Goal: Task Accomplishment & Management: Manage account settings

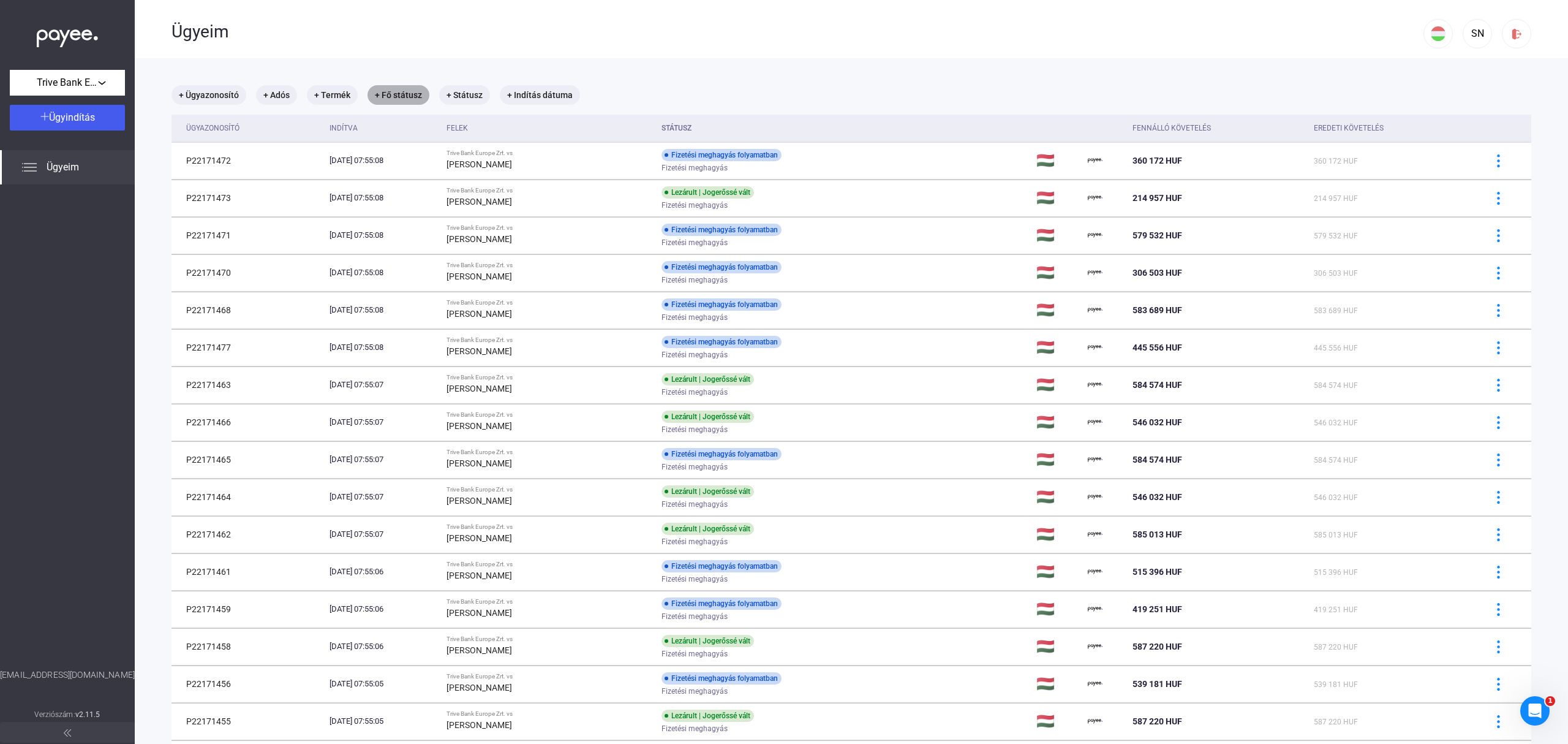
click at [402, 94] on mat-chip "+ Fő státusz" at bounding box center [398, 94] width 62 height 19
click at [454, 129] on div "Válassz..." at bounding box center [429, 131] width 78 height 14
click at [653, 57] on div at bounding box center [784, 372] width 1568 height 744
click at [677, 94] on div at bounding box center [784, 372] width 1568 height 744
click at [466, 97] on mat-chip "+ Státusz" at bounding box center [464, 94] width 51 height 19
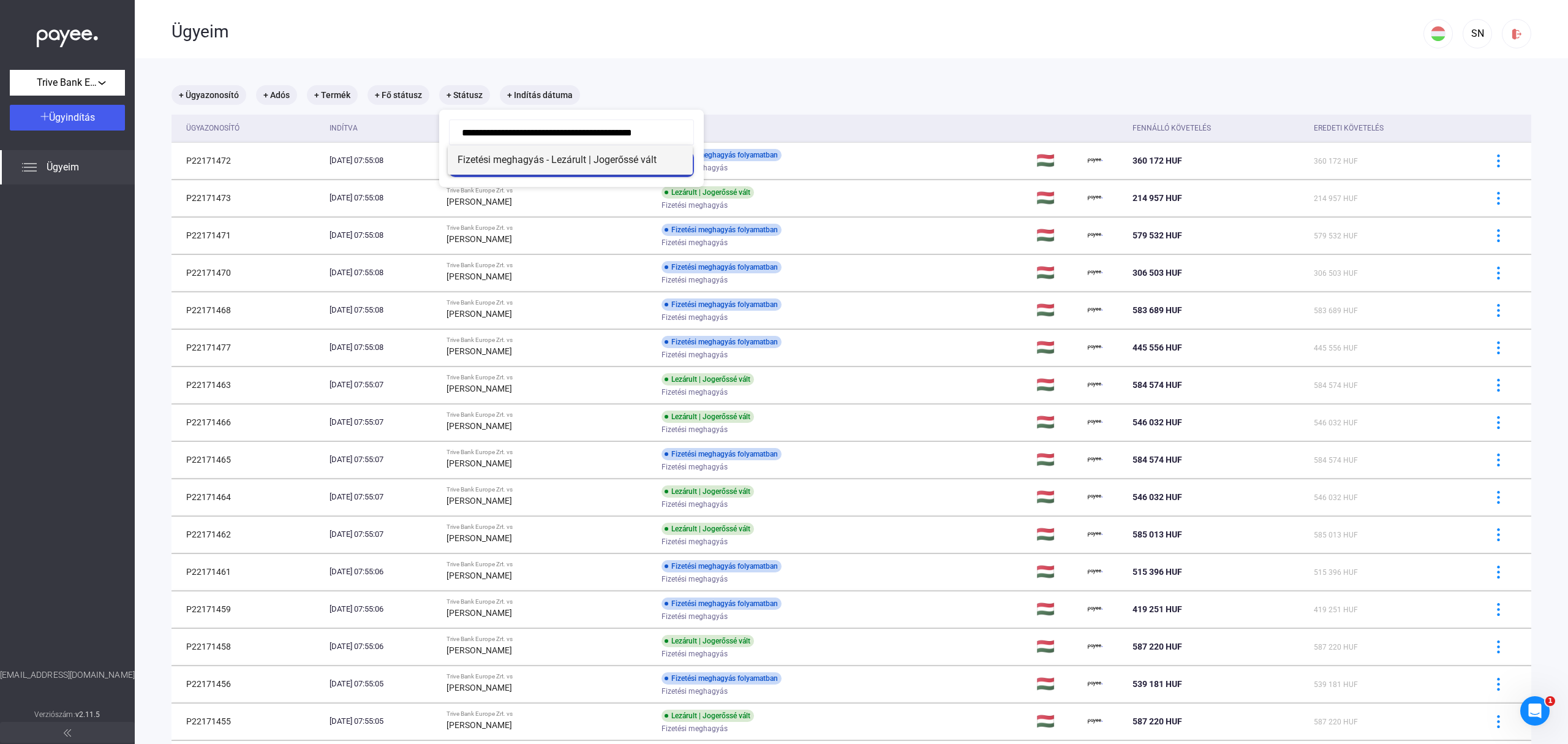
click at [560, 153] on span "Fizetési meghagyás - Lezárult | Jogerőssé vált" at bounding box center [570, 159] width 226 height 14
type input "**********"
click at [598, 164] on div "Szűrés" at bounding box center [571, 163] width 238 height 14
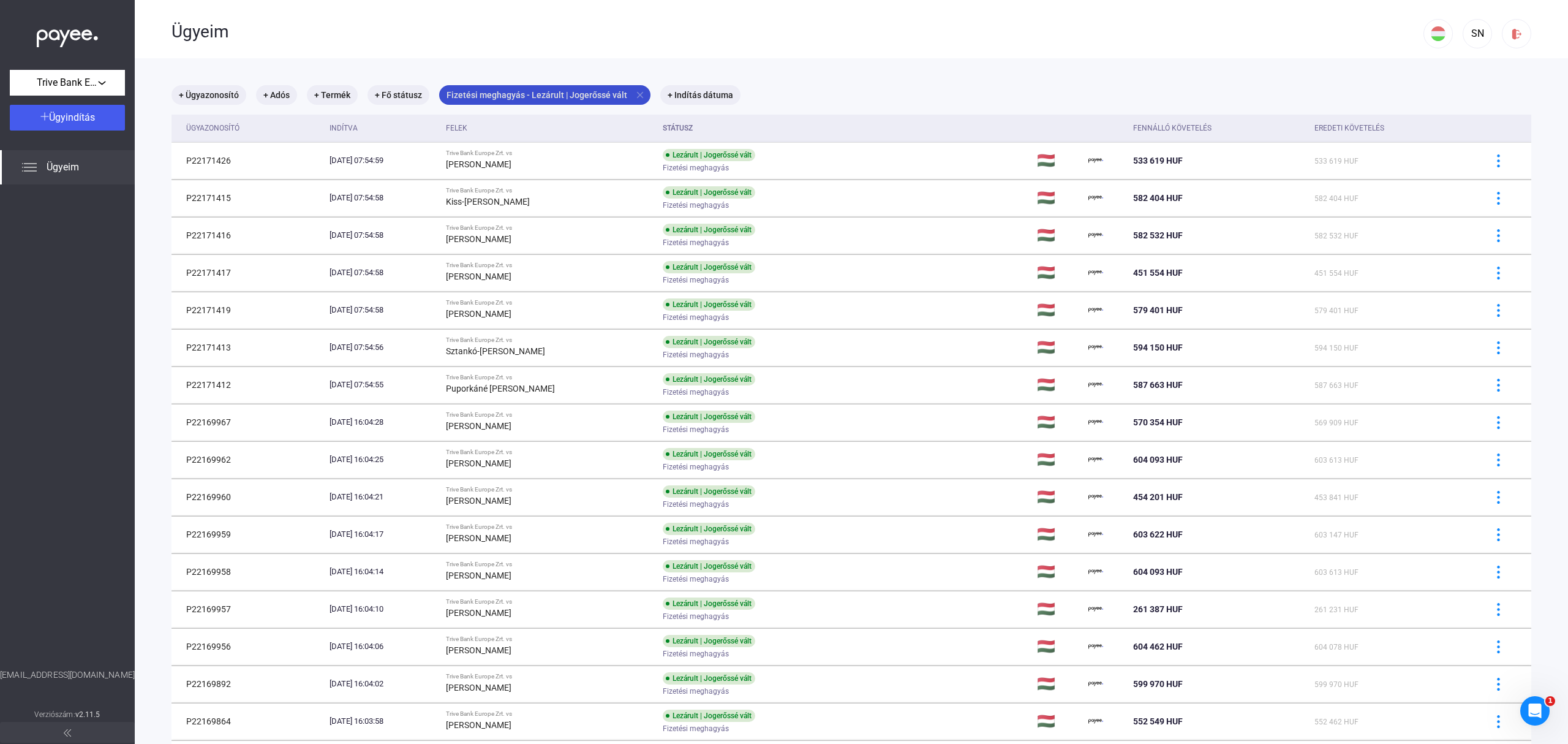
click at [634, 91] on mat-icon "close" at bounding box center [640, 94] width 11 height 11
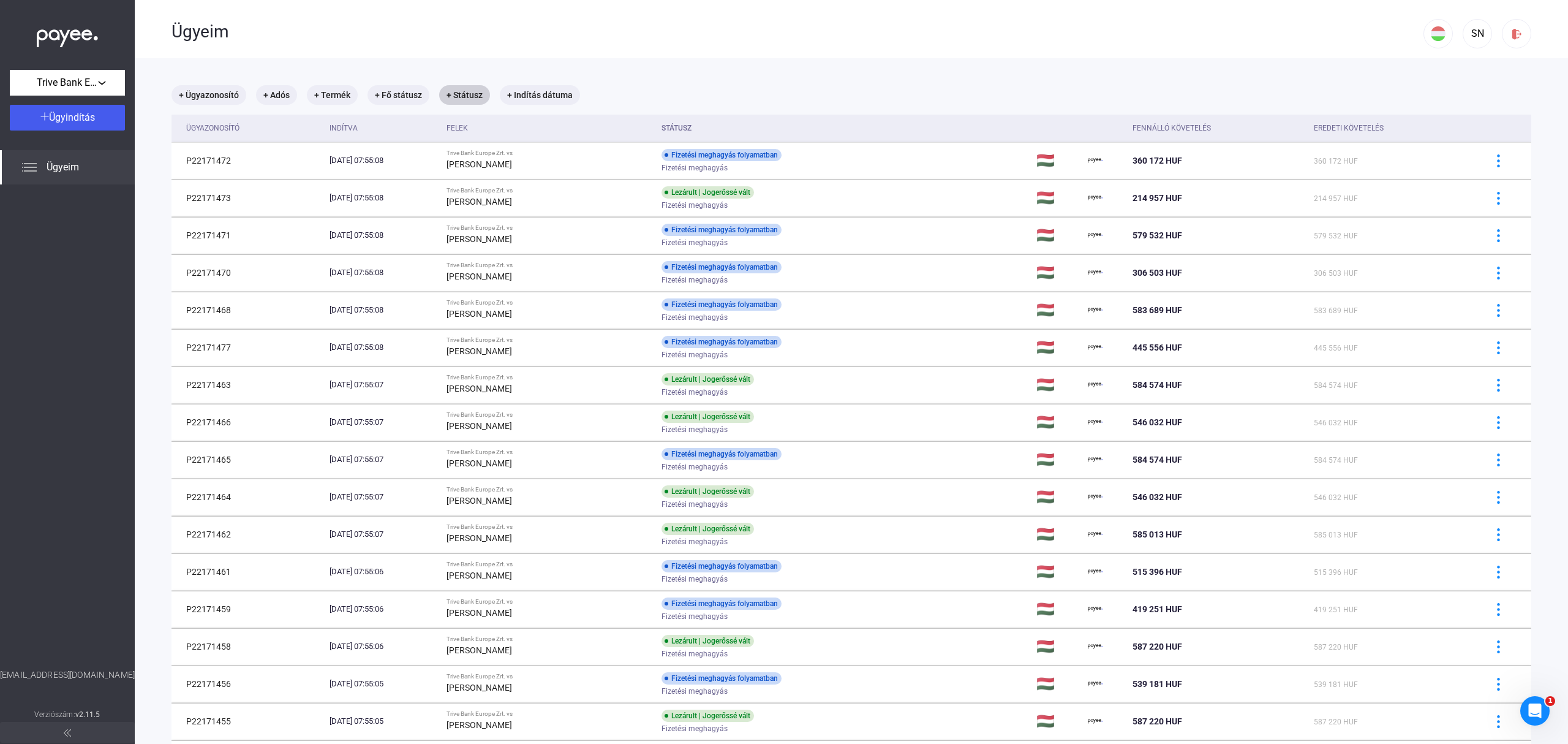
click at [37, 172] on div "Ügyeim" at bounding box center [67, 167] width 135 height 35
click at [60, 118] on span "Ügyindítás" at bounding box center [72, 117] width 46 height 12
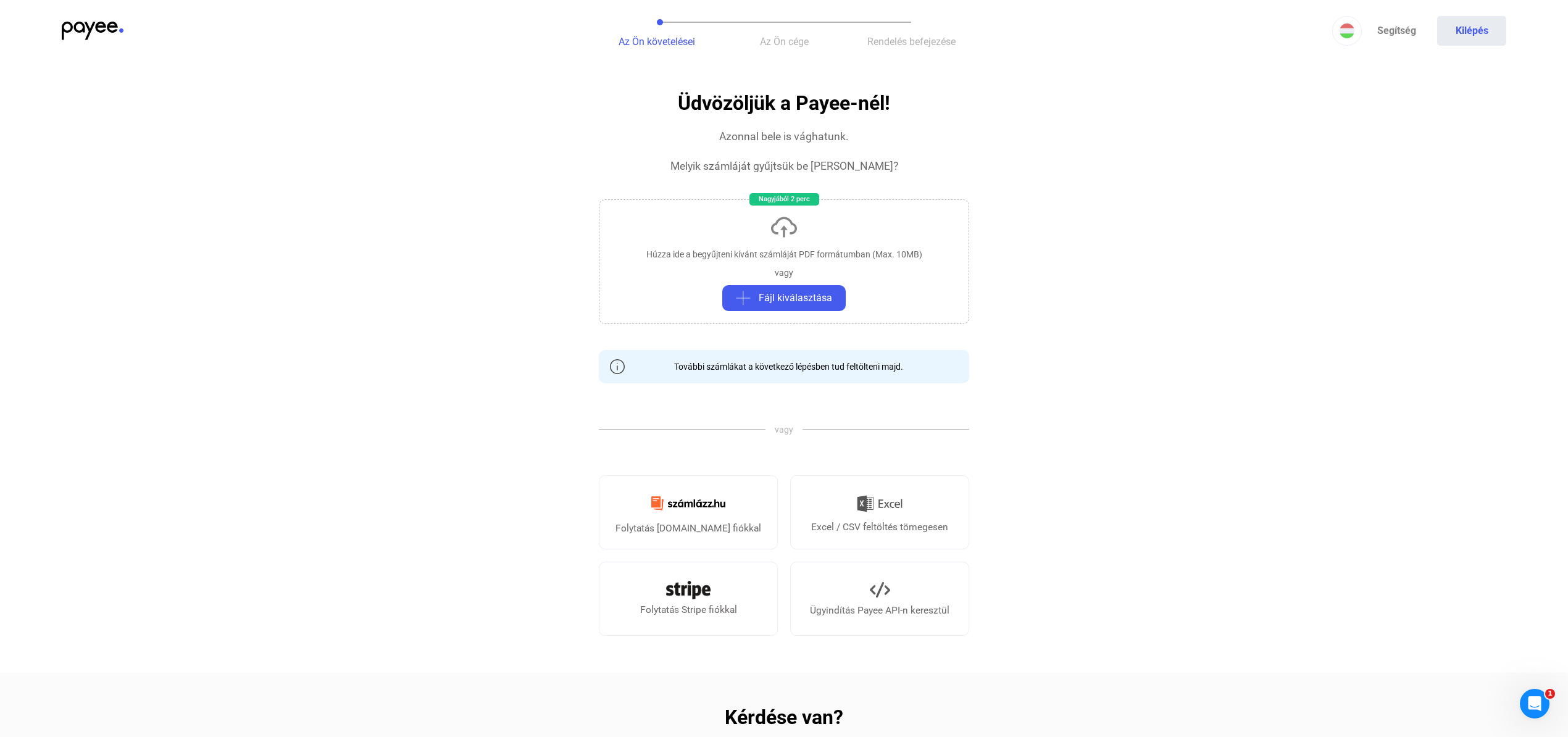
click at [648, 38] on span "Az Ön követelései" at bounding box center [657, 42] width 76 height 12
click at [97, 23] on img at bounding box center [93, 31] width 62 height 19
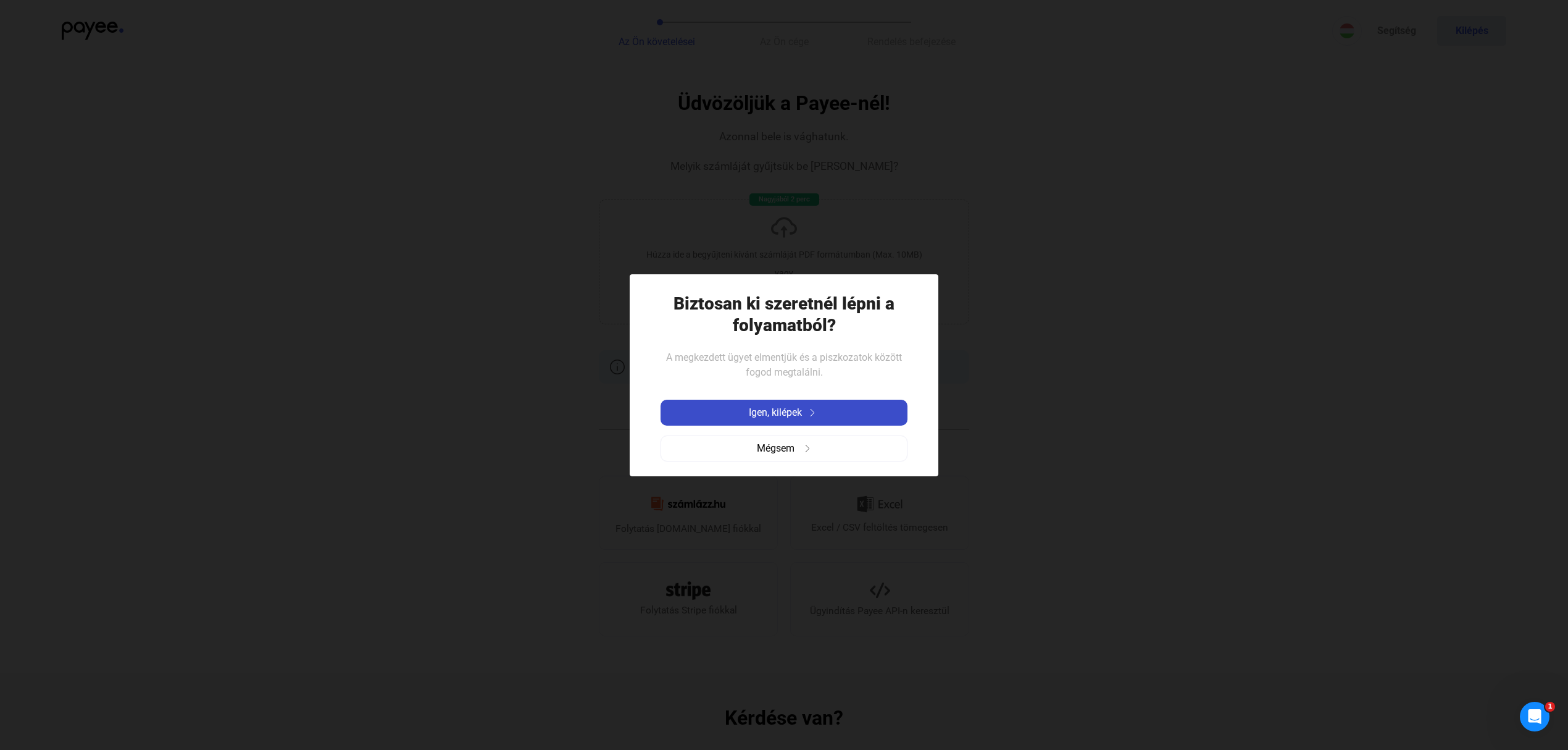
click at [766, 410] on span "Igen, kilépek" at bounding box center [775, 412] width 53 height 14
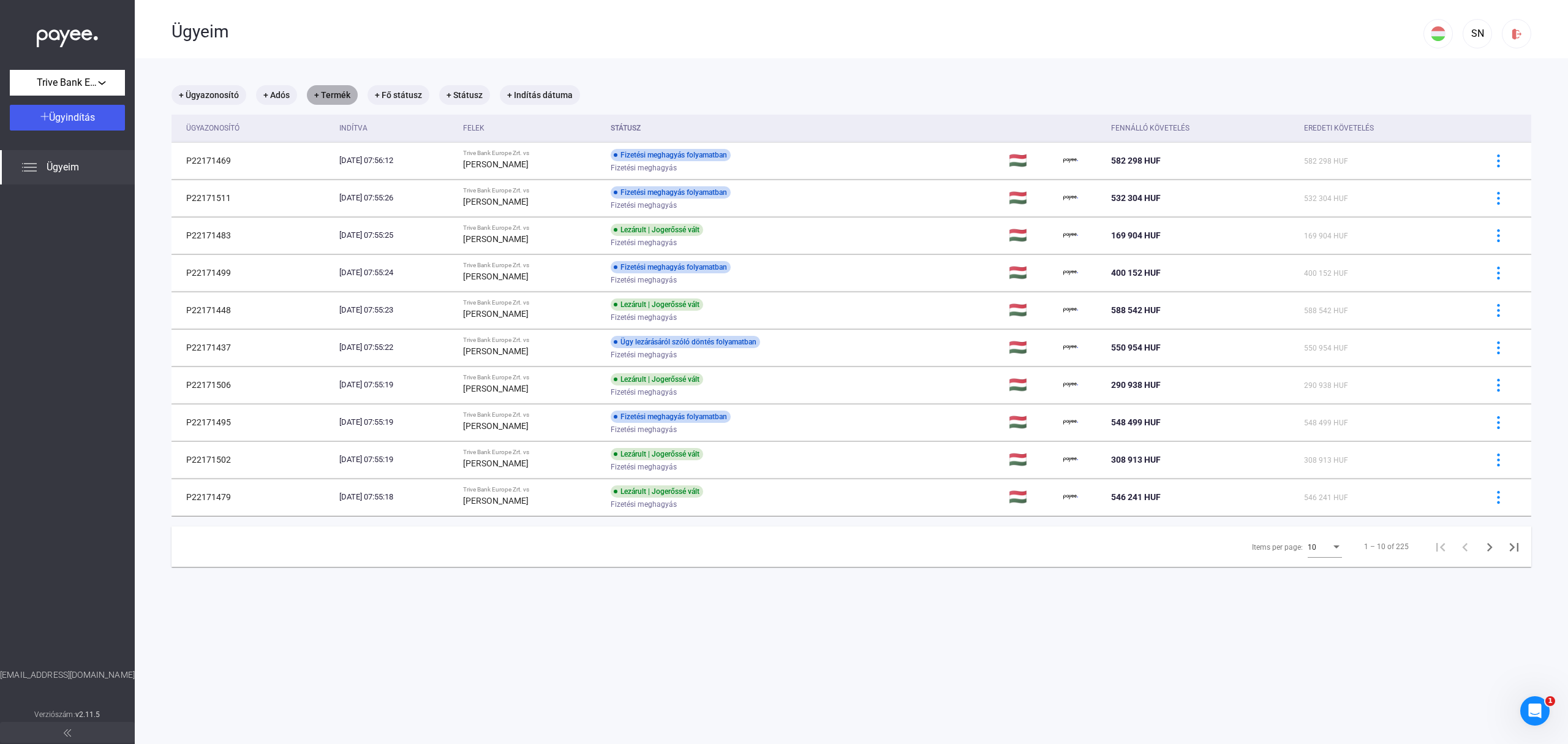
click at [335, 96] on mat-chip "+ Termék" at bounding box center [332, 94] width 51 height 19
click at [374, 125] on div "Válasszon terméket..." at bounding box center [399, 131] width 140 height 14
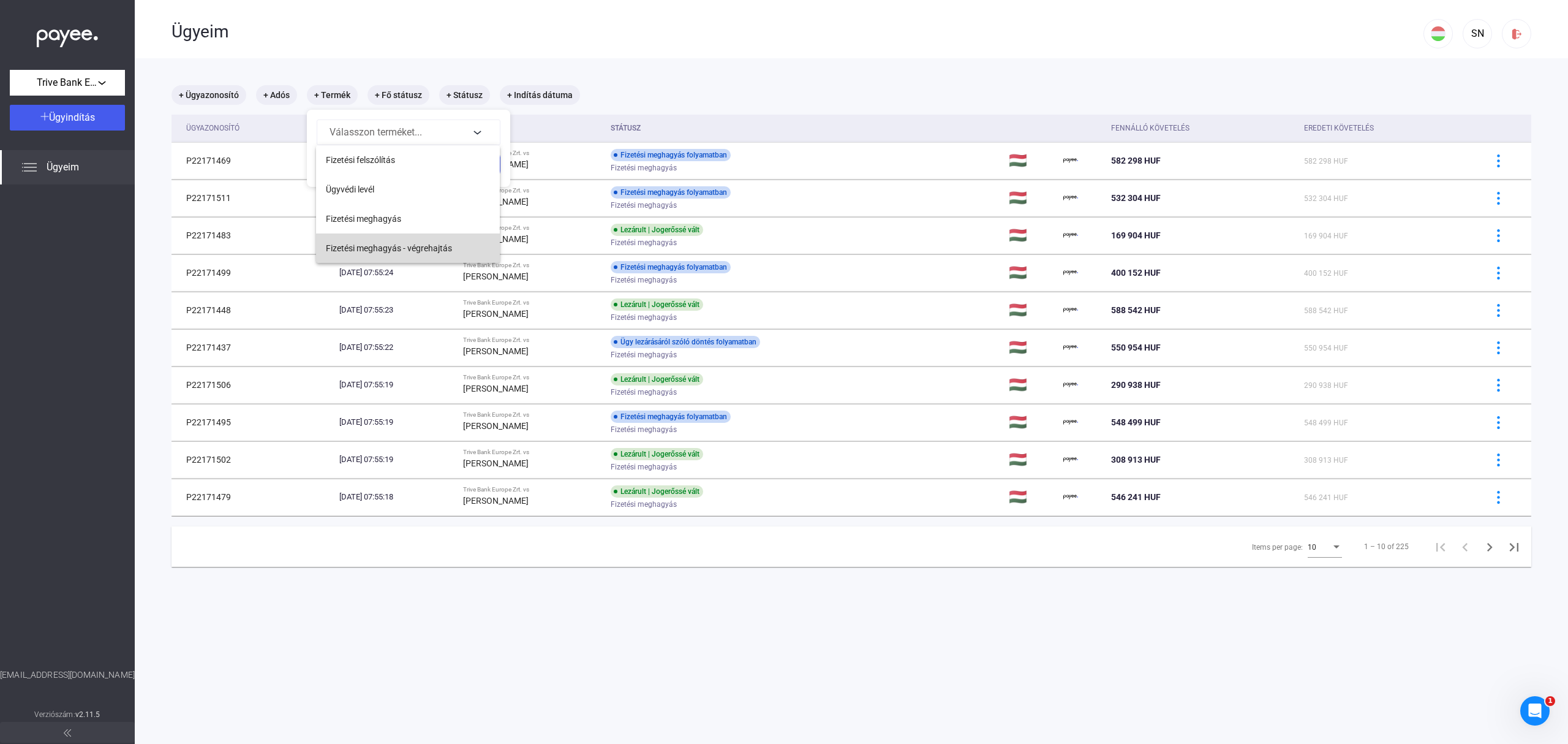
click at [407, 246] on span "Fizetési meghagyás - végrehajtás" at bounding box center [389, 248] width 126 height 14
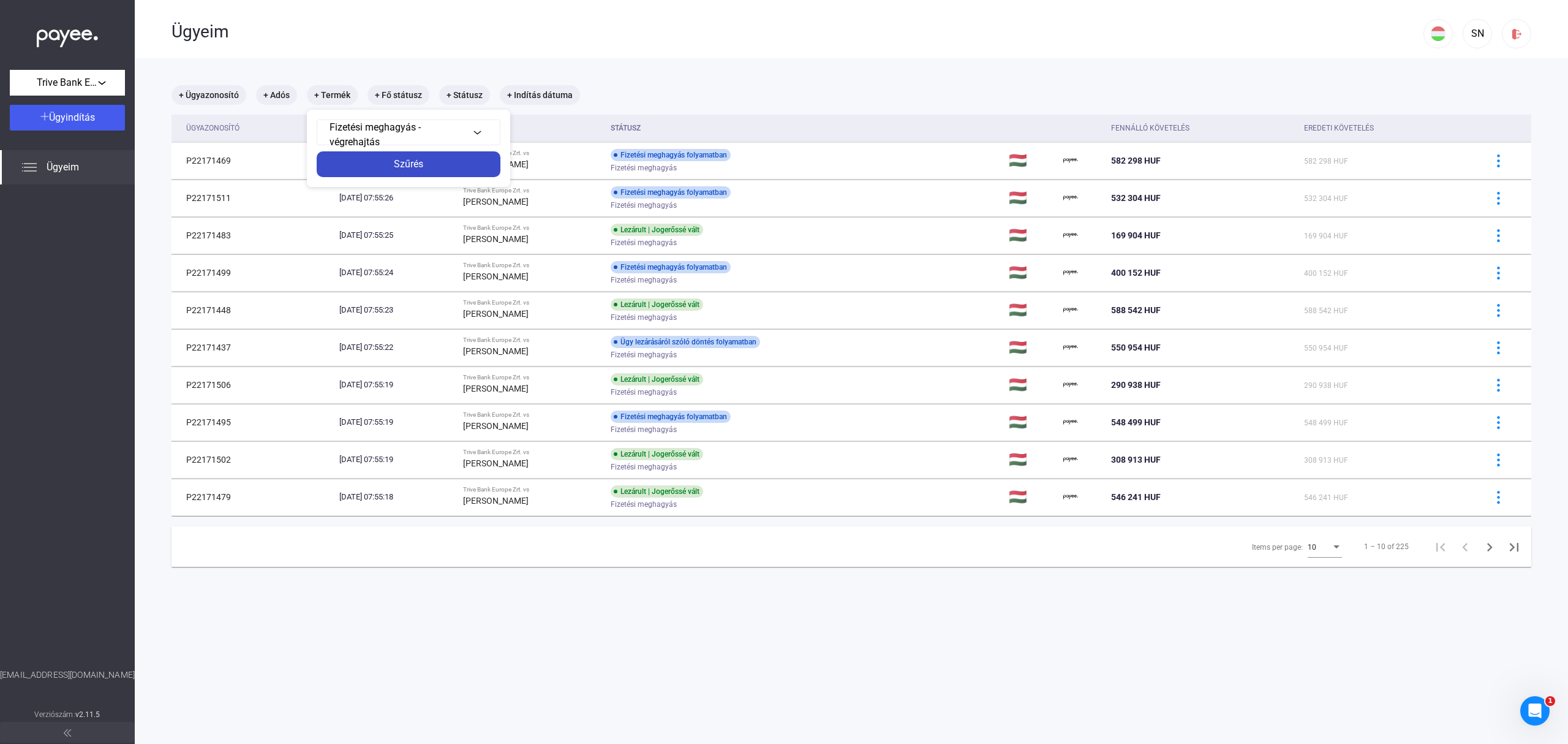
click at [430, 165] on div "Szűrés" at bounding box center [408, 163] width 176 height 14
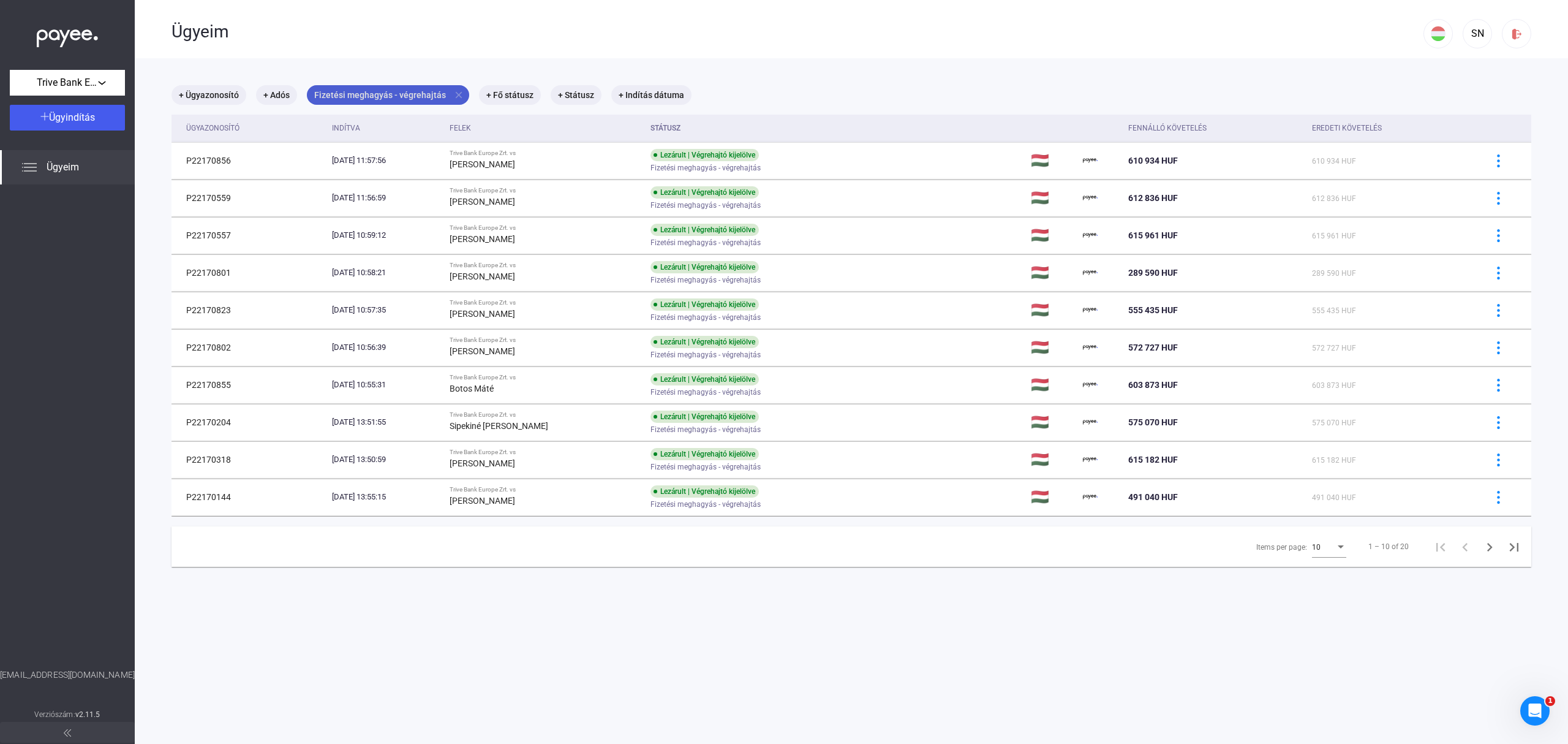
click at [454, 94] on mat-icon "close" at bounding box center [458, 94] width 11 height 11
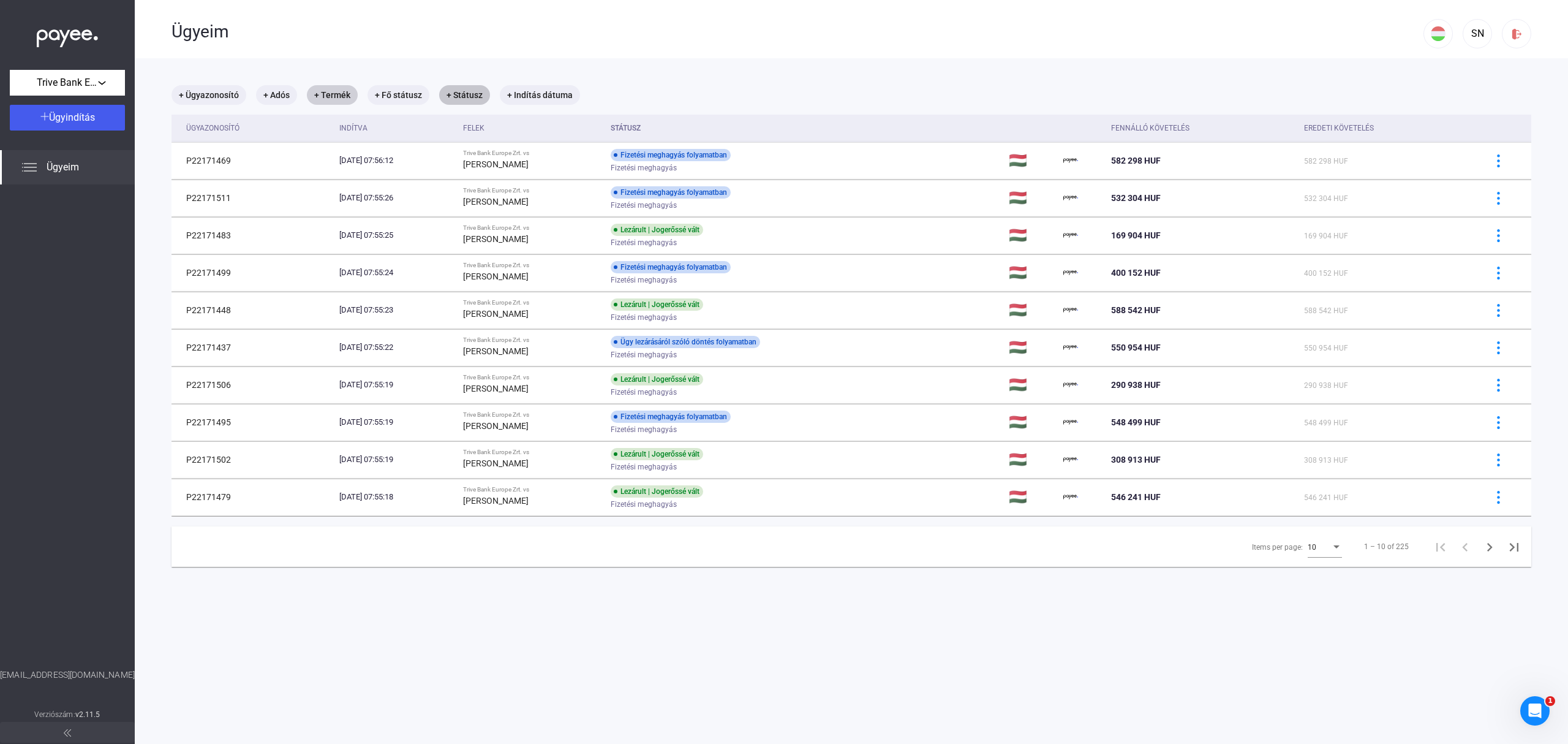
click at [472, 96] on mat-chip "+ Státusz" at bounding box center [464, 94] width 51 height 19
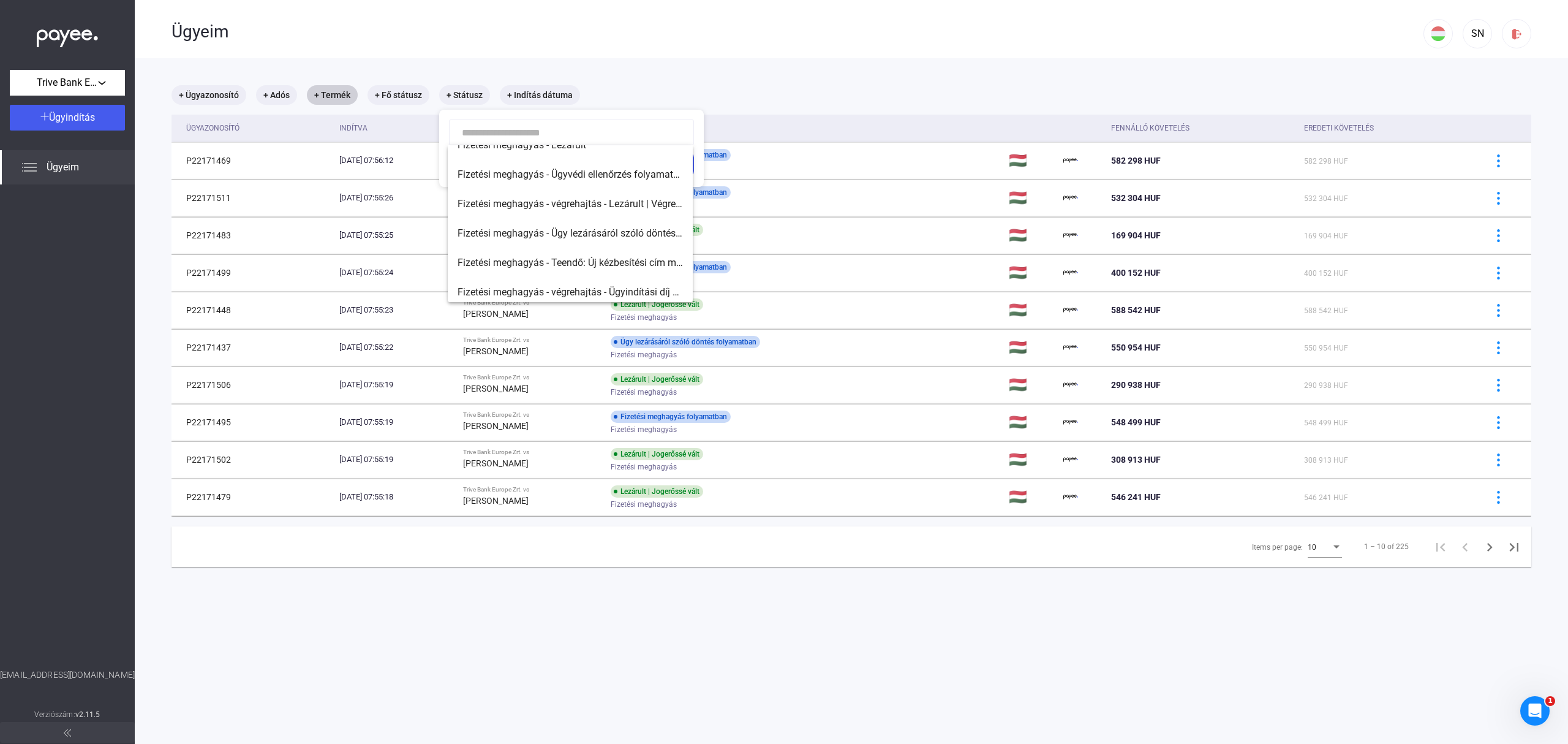
scroll to position [108, 0]
click at [607, 287] on span "Fizetési meghagyás - végrehajtás - Ügyindítási díj befizetésére vár" at bounding box center [570, 286] width 226 height 14
type input "**********"
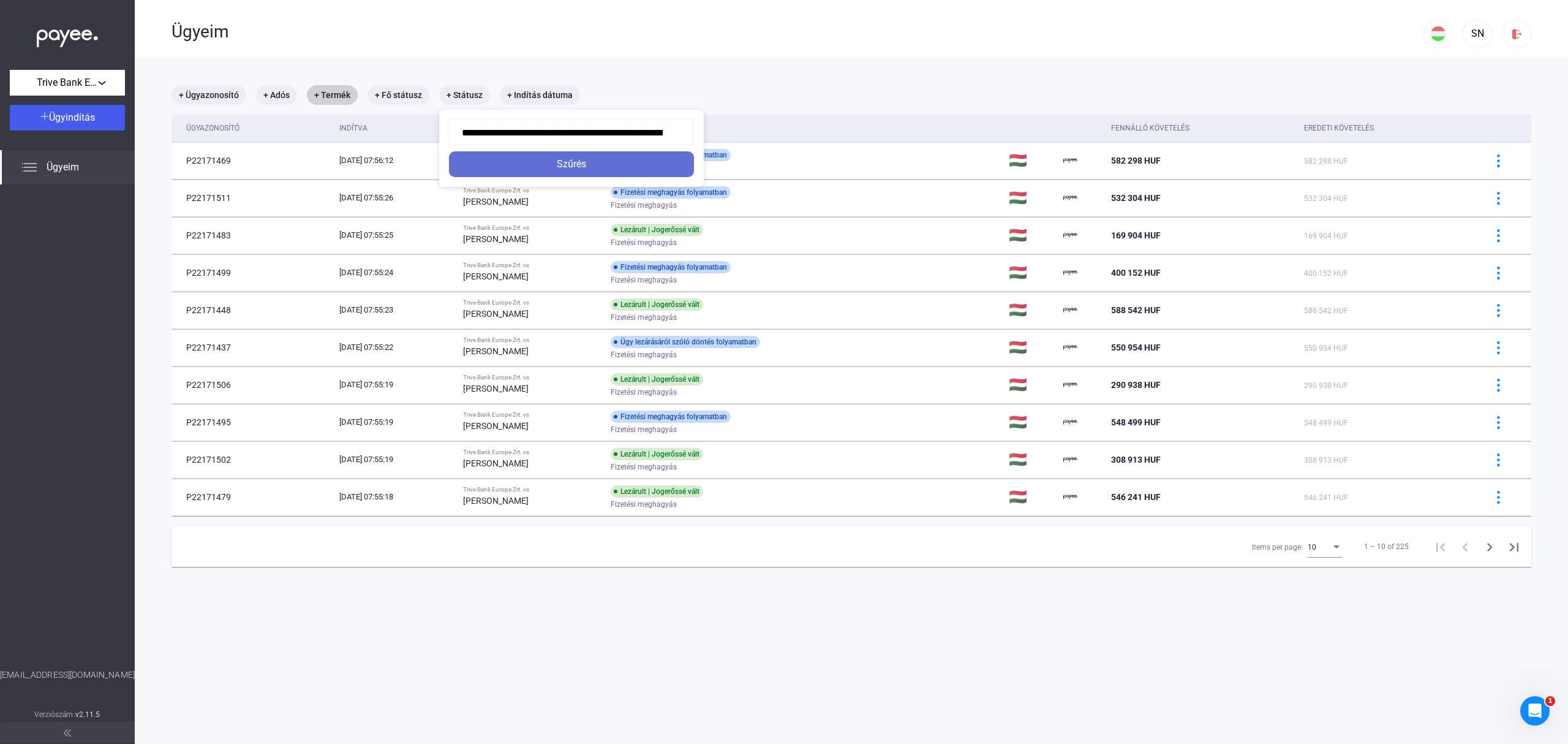
click at [614, 163] on div "Szűrés" at bounding box center [571, 163] width 238 height 14
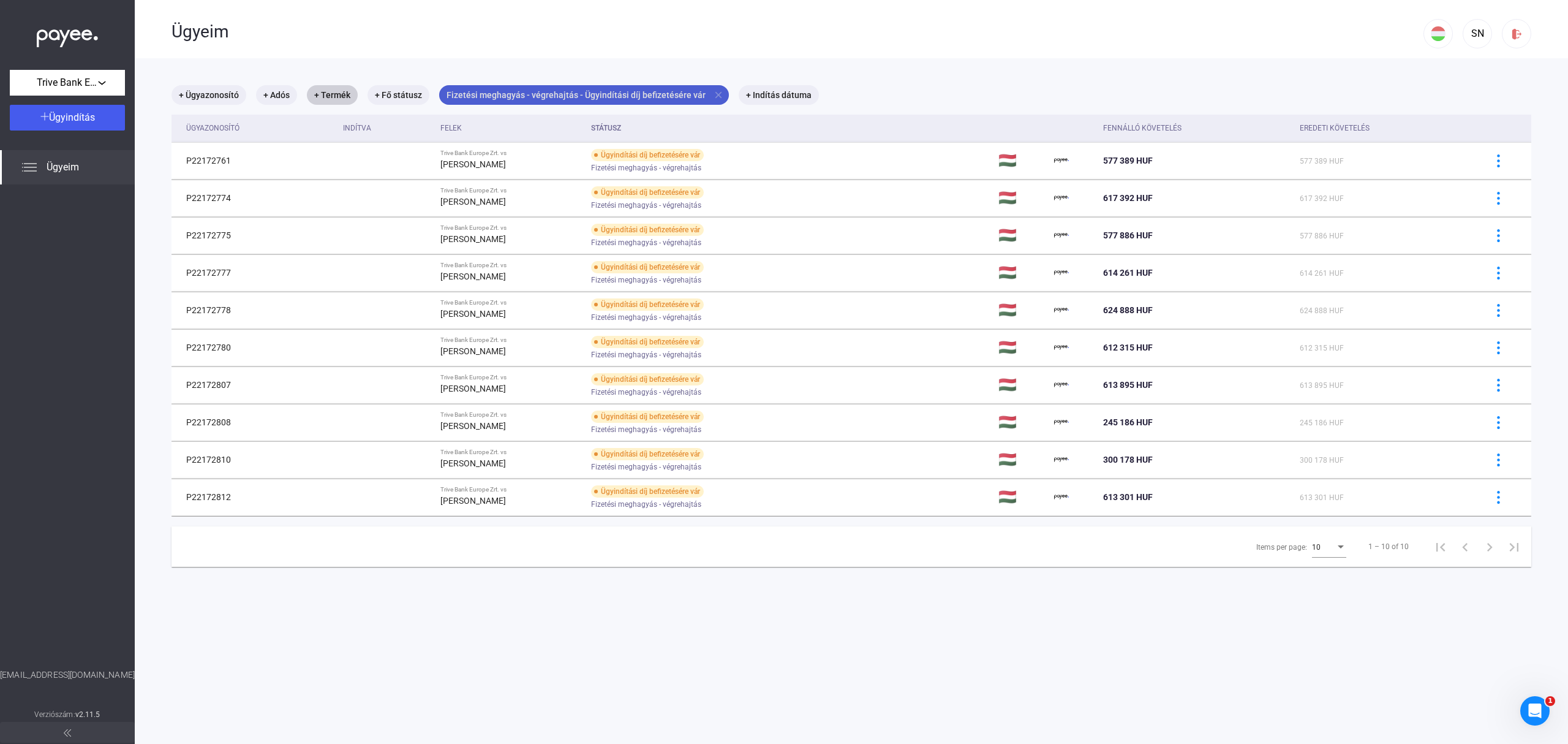
click at [713, 94] on mat-icon "close" at bounding box center [718, 94] width 11 height 11
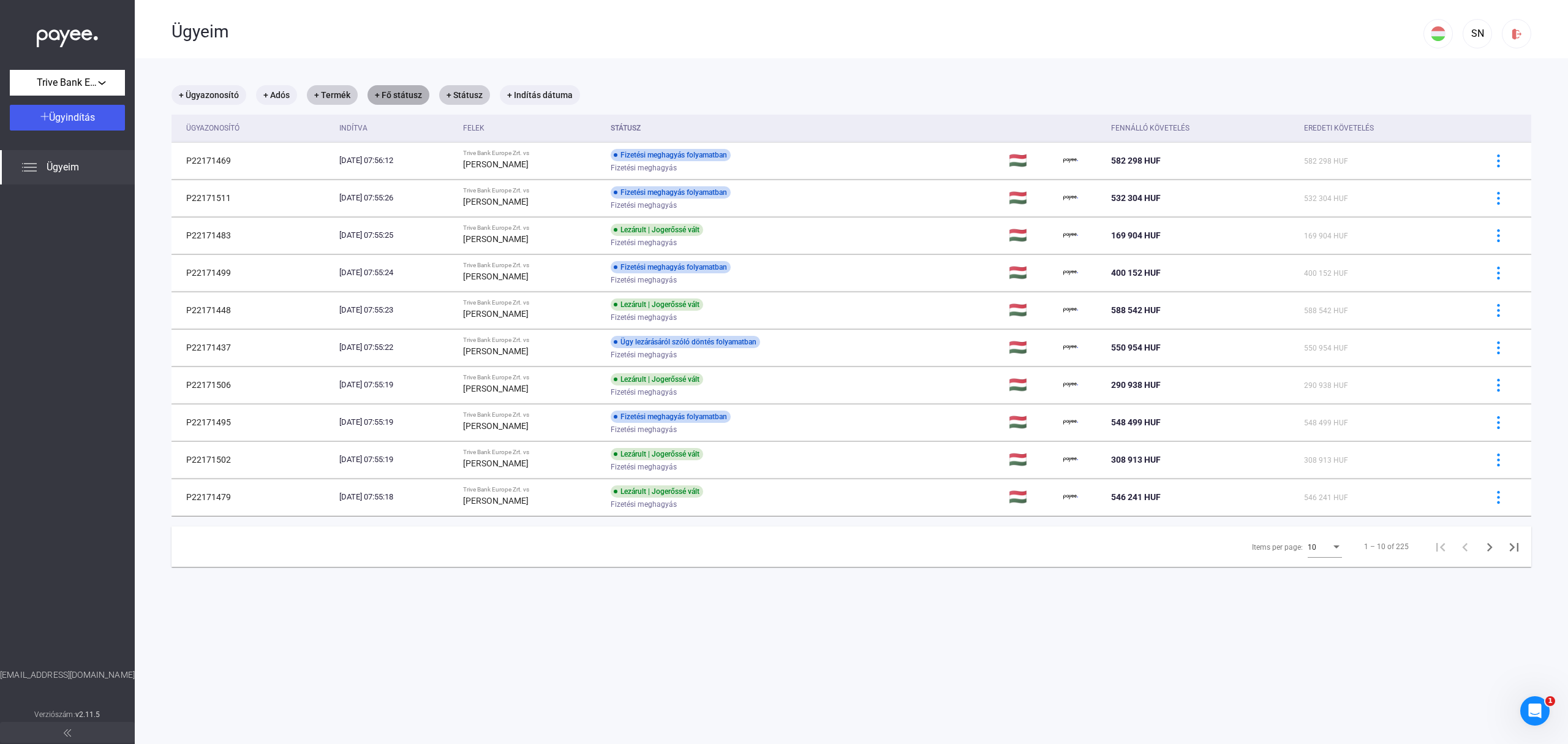
click at [404, 89] on mat-chip "+ Fő státusz" at bounding box center [398, 94] width 62 height 19
click at [1458, 37] on div at bounding box center [784, 372] width 1568 height 744
click at [1467, 37] on div "SN" at bounding box center [1477, 33] width 21 height 14
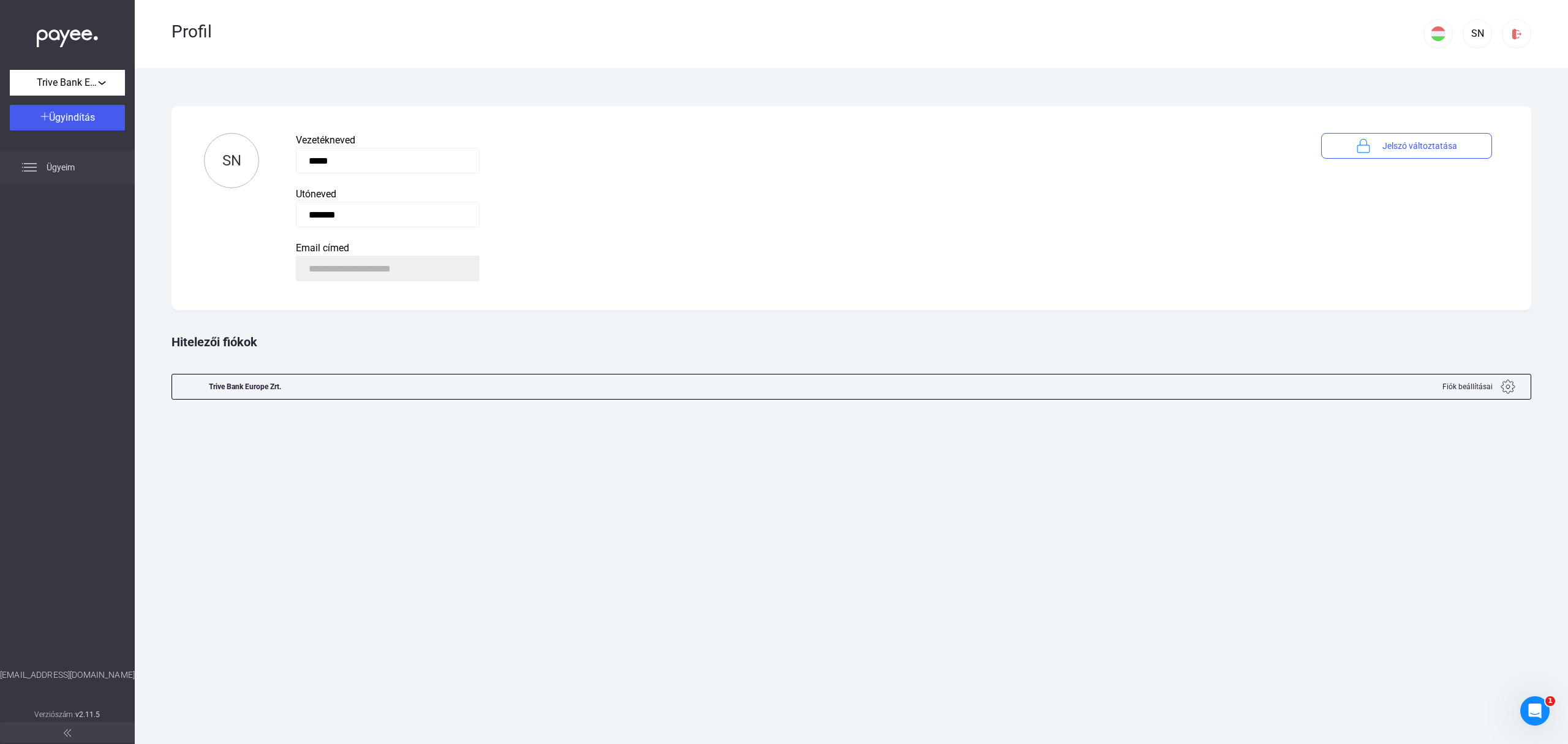
click at [57, 163] on span "Ügyeim" at bounding box center [60, 167] width 28 height 14
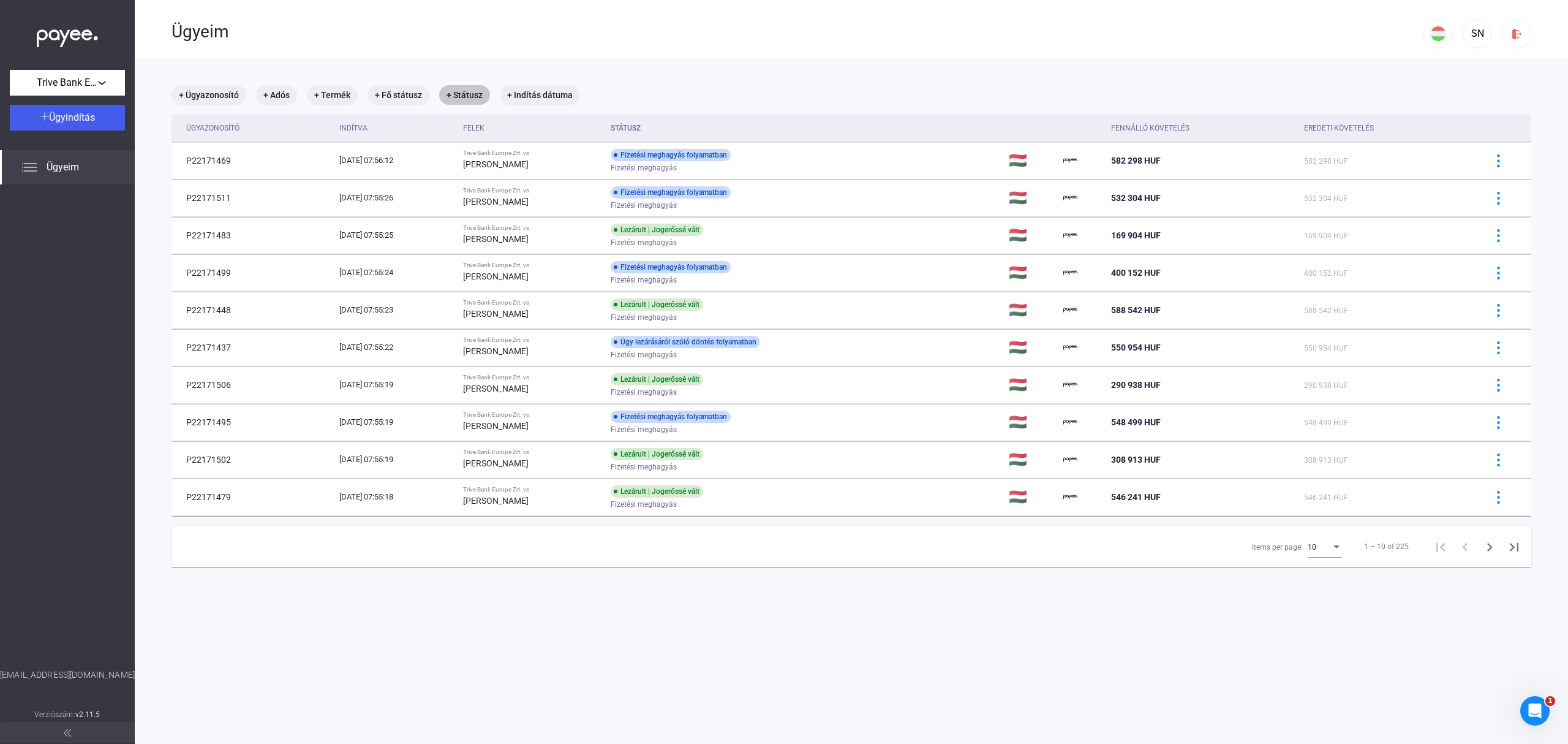
click at [468, 95] on mat-chip "+ Státusz" at bounding box center [464, 94] width 51 height 19
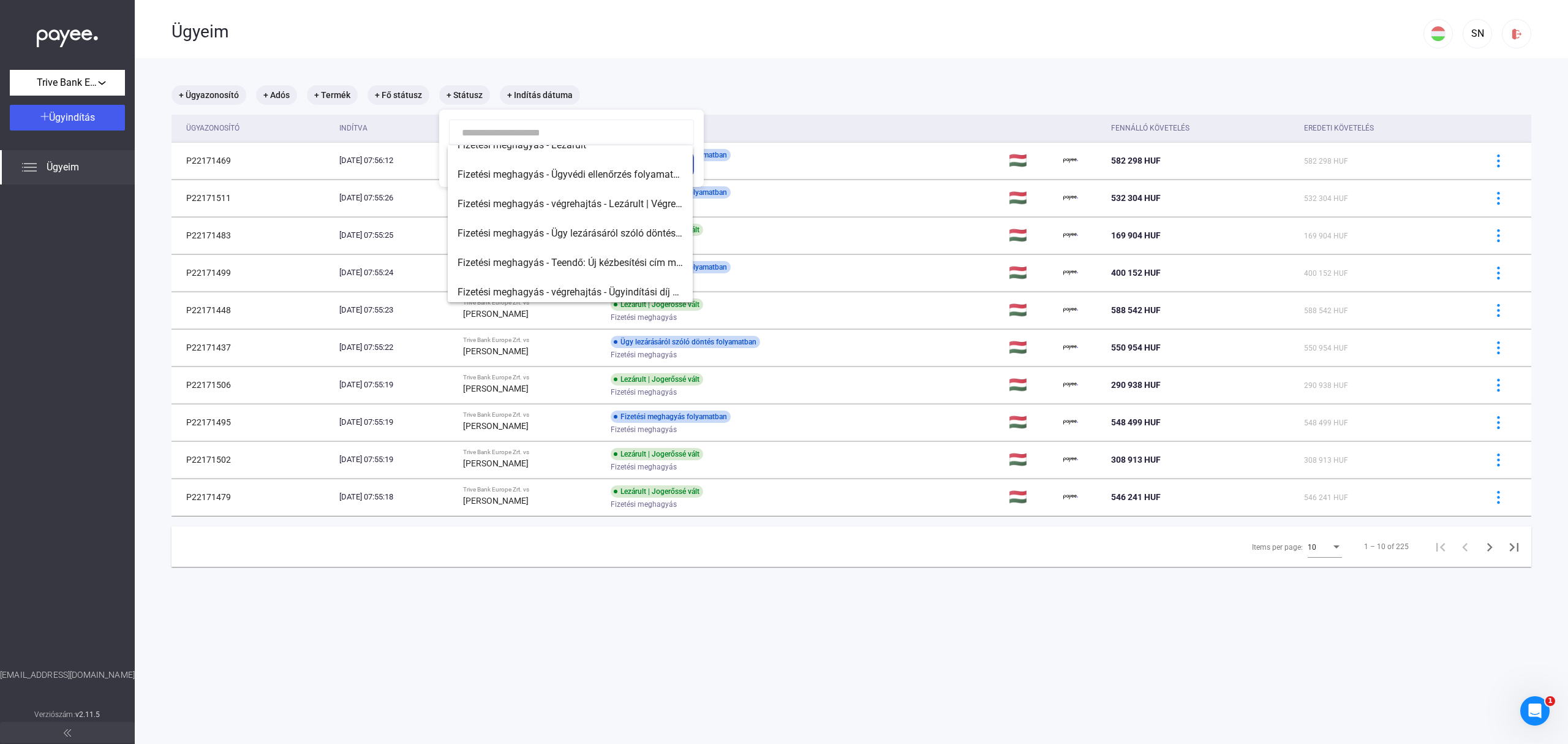
scroll to position [108, 0]
click at [628, 195] on span "Fizetési meghagyás - végrehajtás - Lezárult | Végrehajtó kijelölve" at bounding box center [570, 199] width 226 height 14
type input "**********"
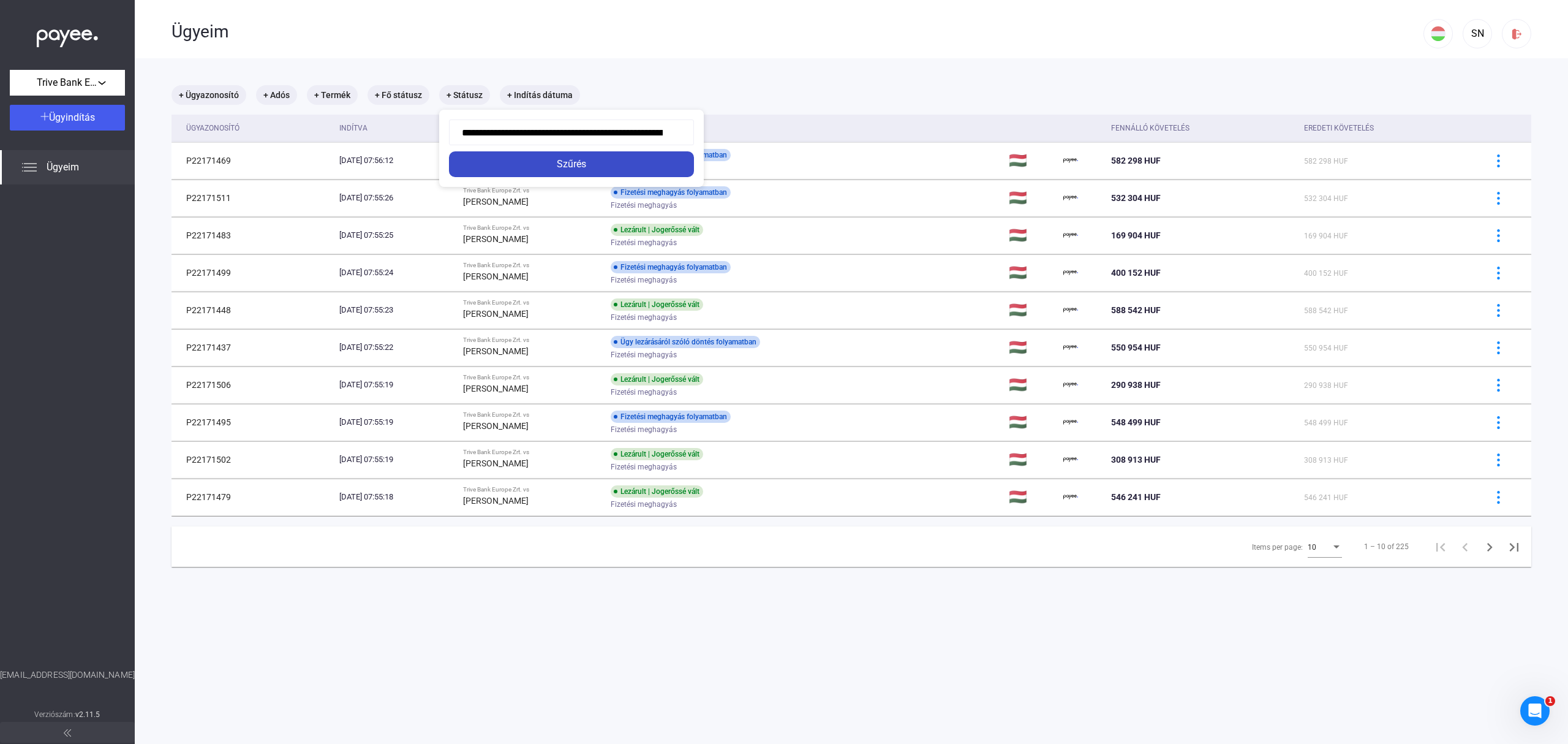
click at [606, 162] on div "Szűrés" at bounding box center [571, 163] width 238 height 14
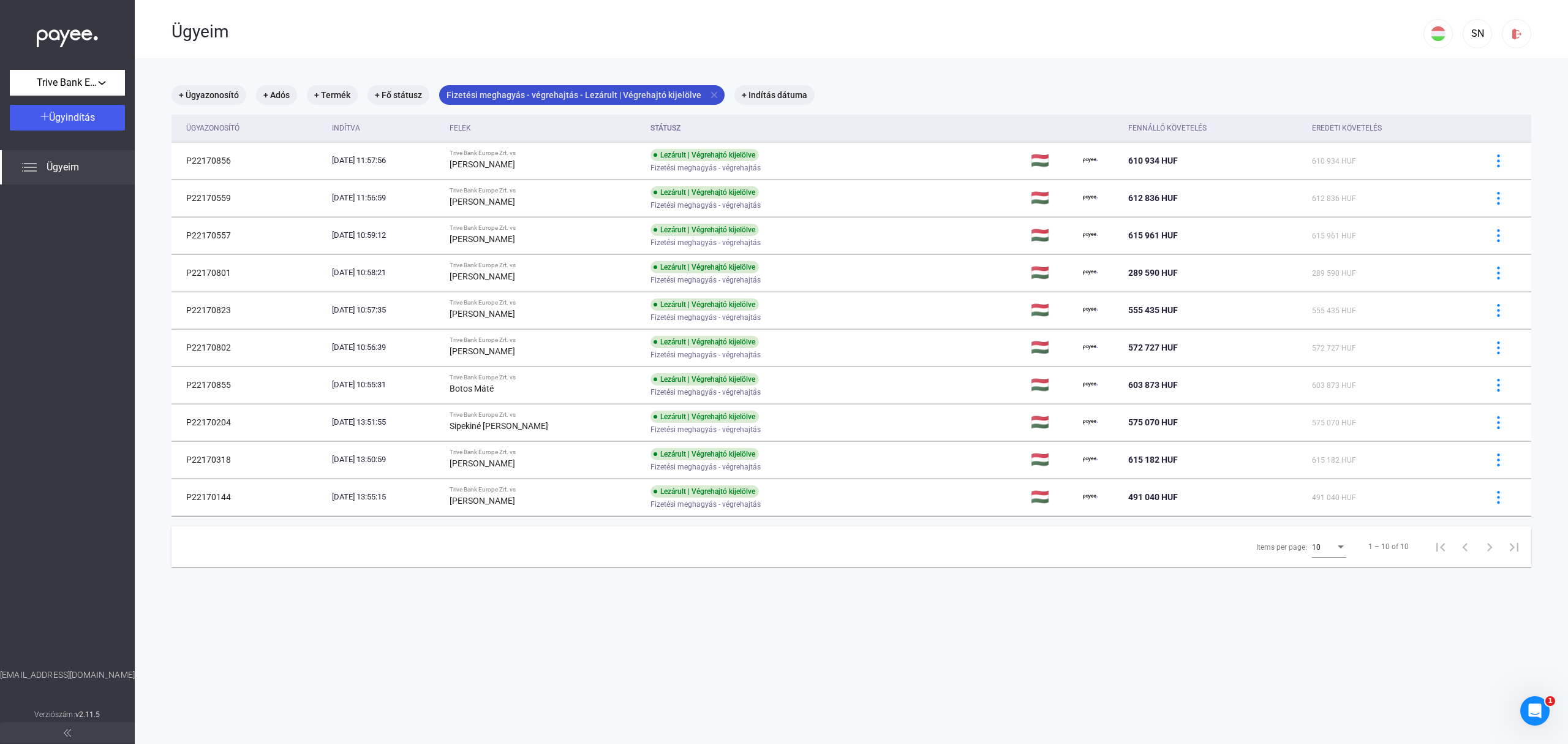
click at [709, 94] on mat-icon "close" at bounding box center [714, 94] width 11 height 11
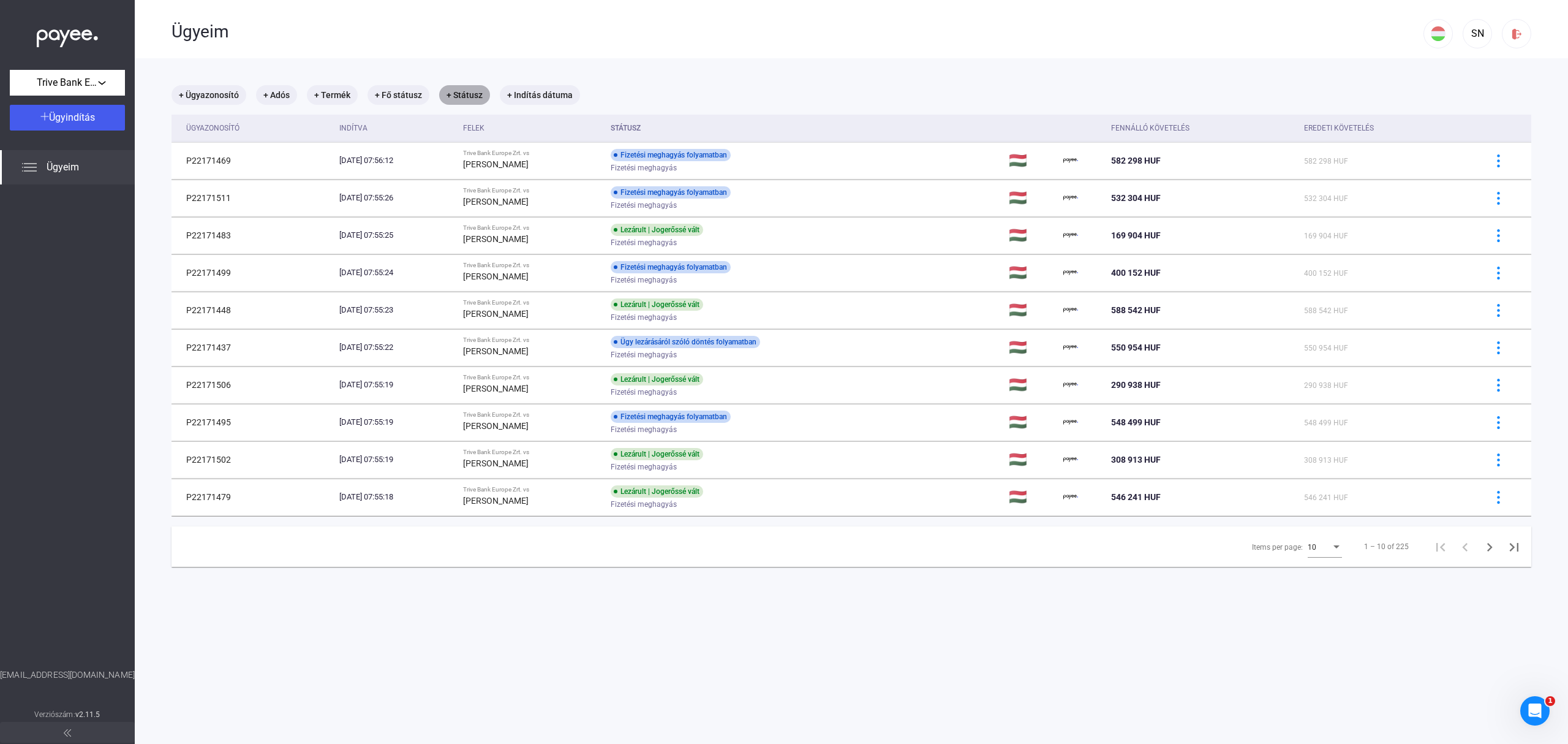
click at [453, 94] on mat-chip "+ Státusz" at bounding box center [464, 94] width 51 height 19
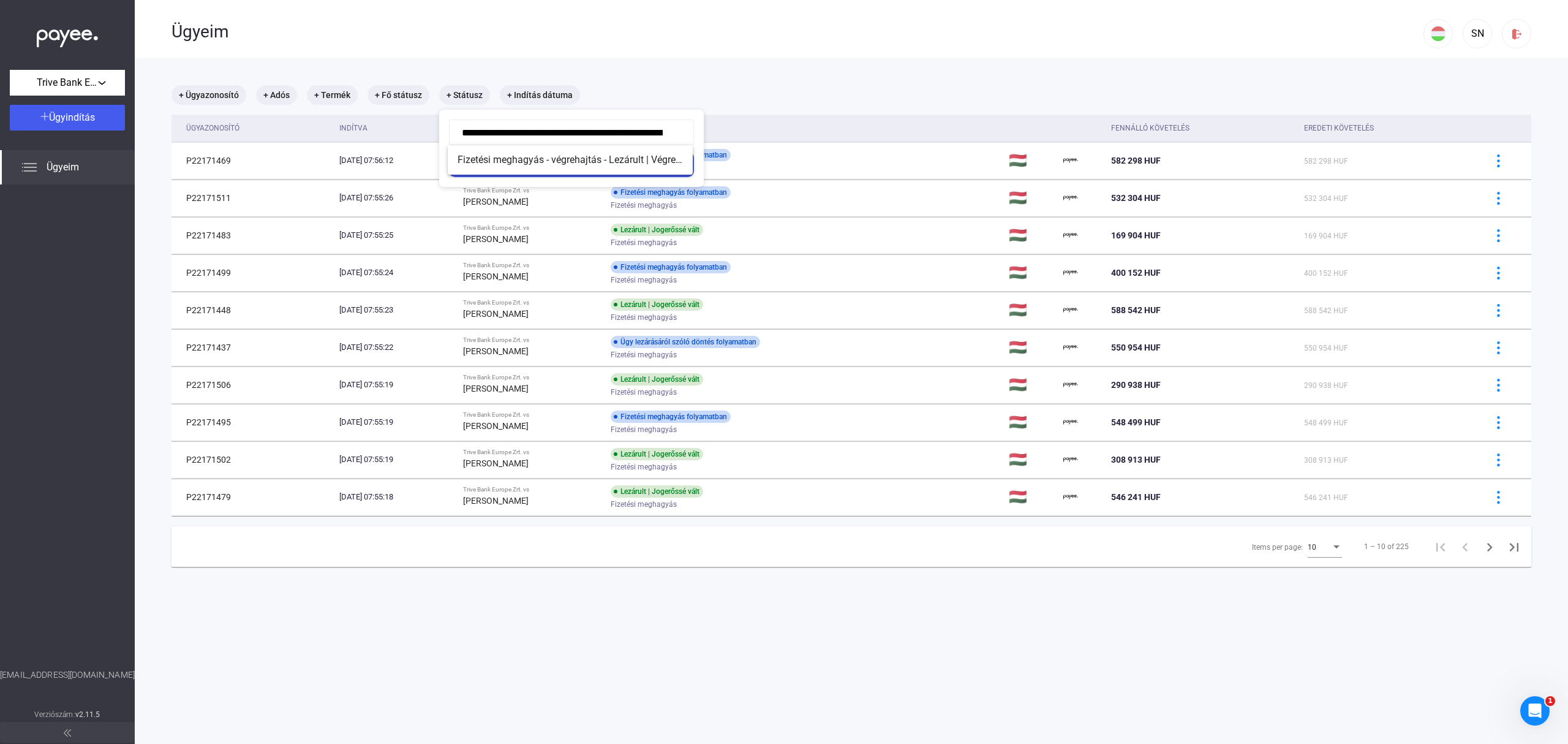
scroll to position [0, 82]
click at [904, 72] on div at bounding box center [784, 372] width 1568 height 744
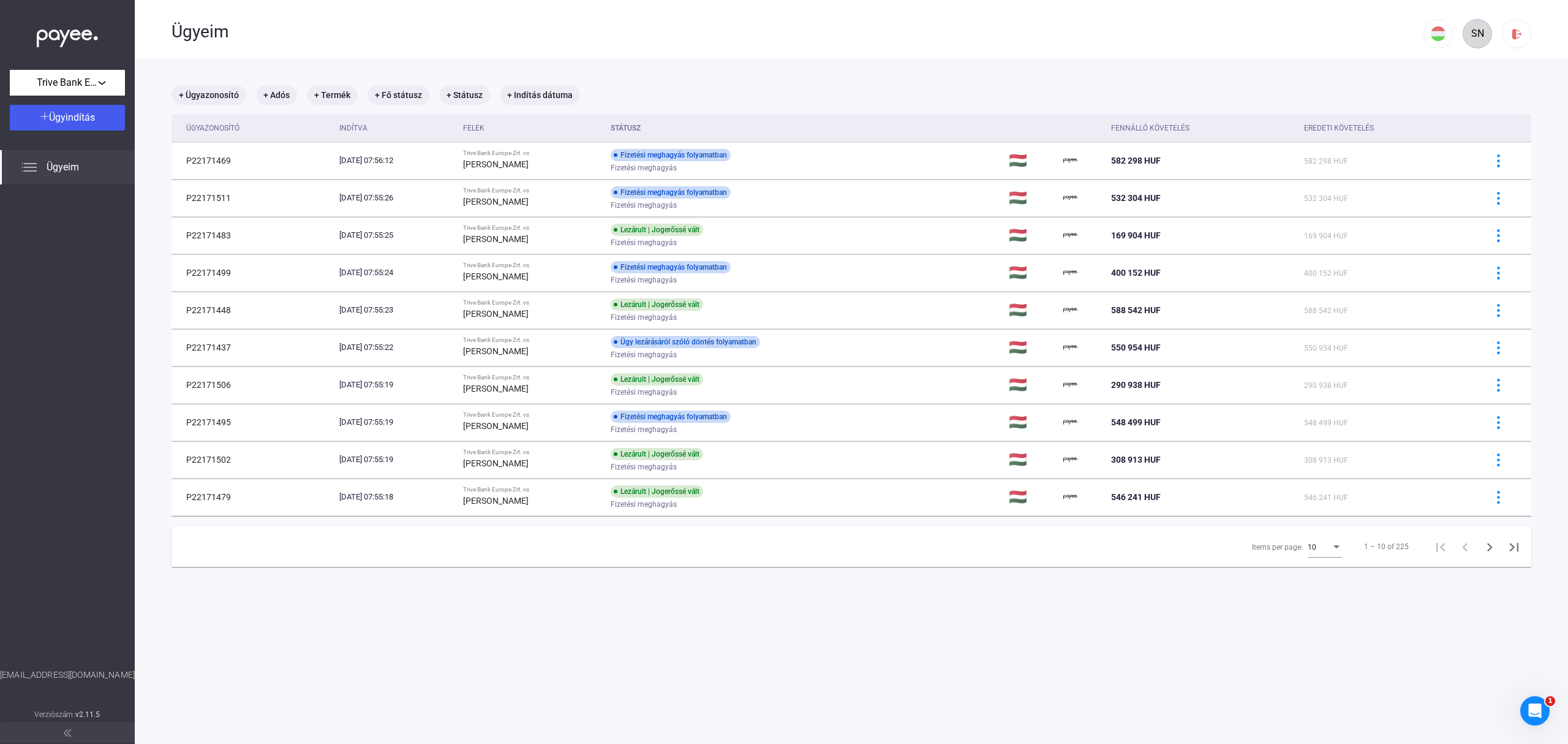
click at [1467, 35] on div "SN" at bounding box center [1477, 33] width 21 height 14
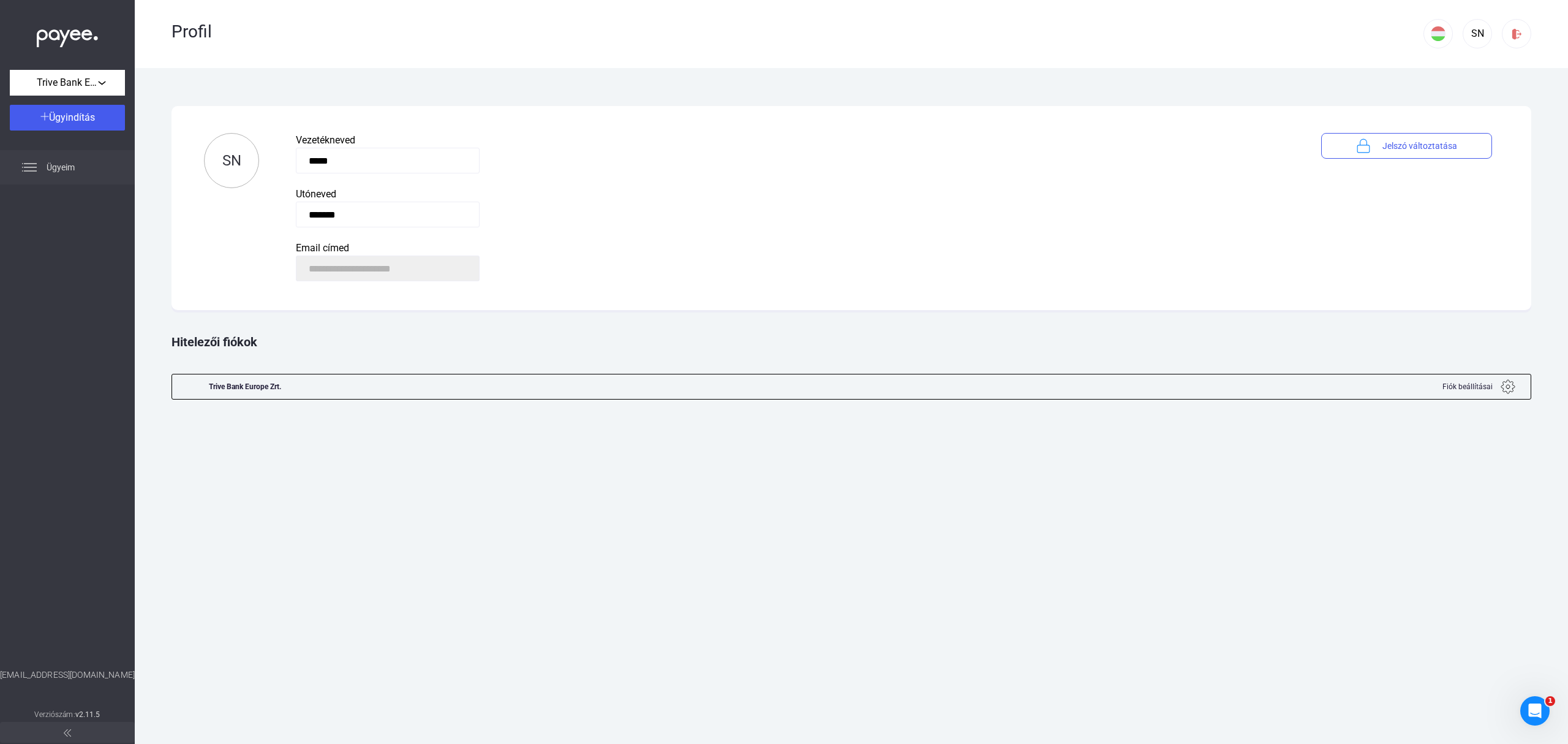
click at [50, 169] on span "Ügyeim" at bounding box center [60, 167] width 28 height 14
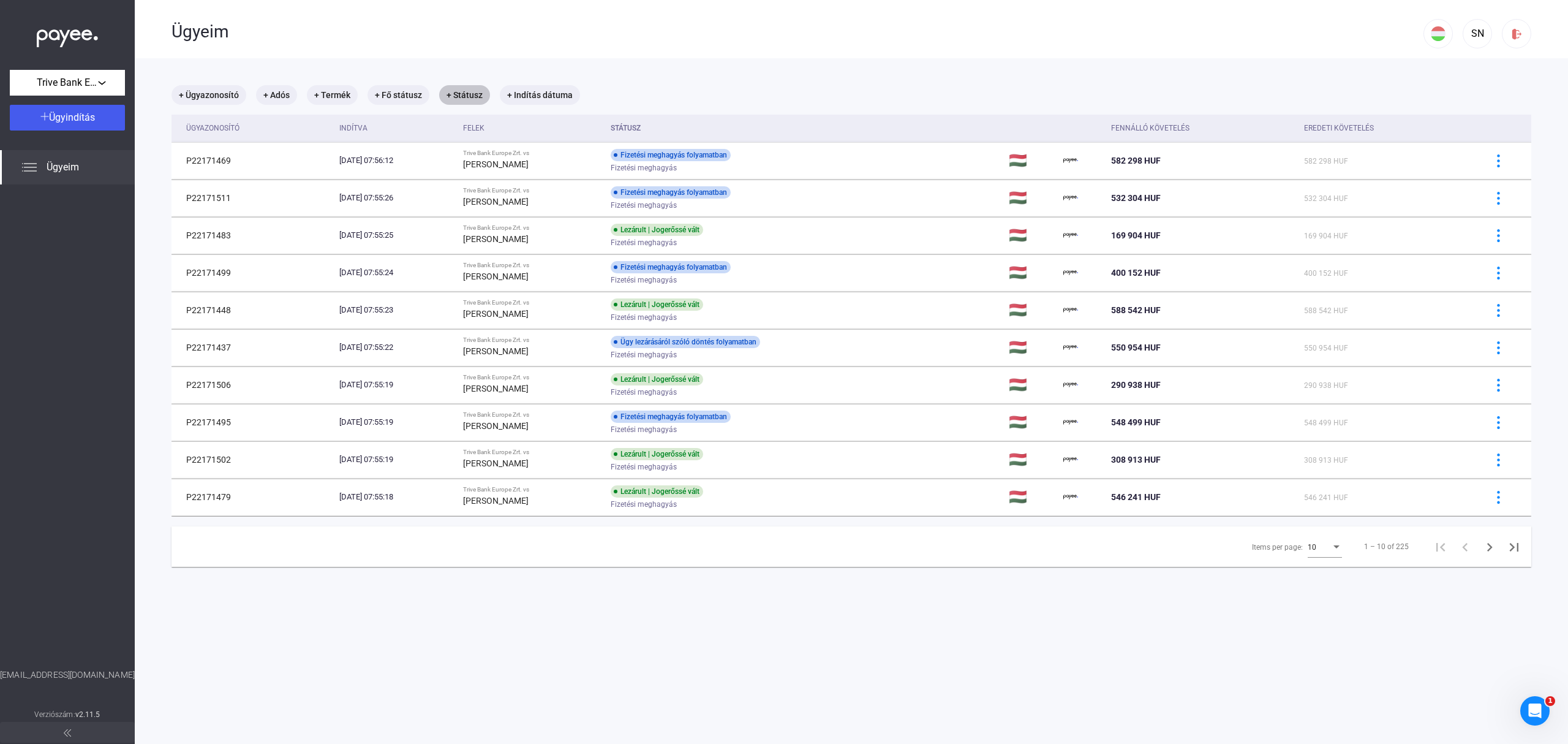
click at [470, 94] on mat-chip "+ Státusz" at bounding box center [464, 94] width 51 height 19
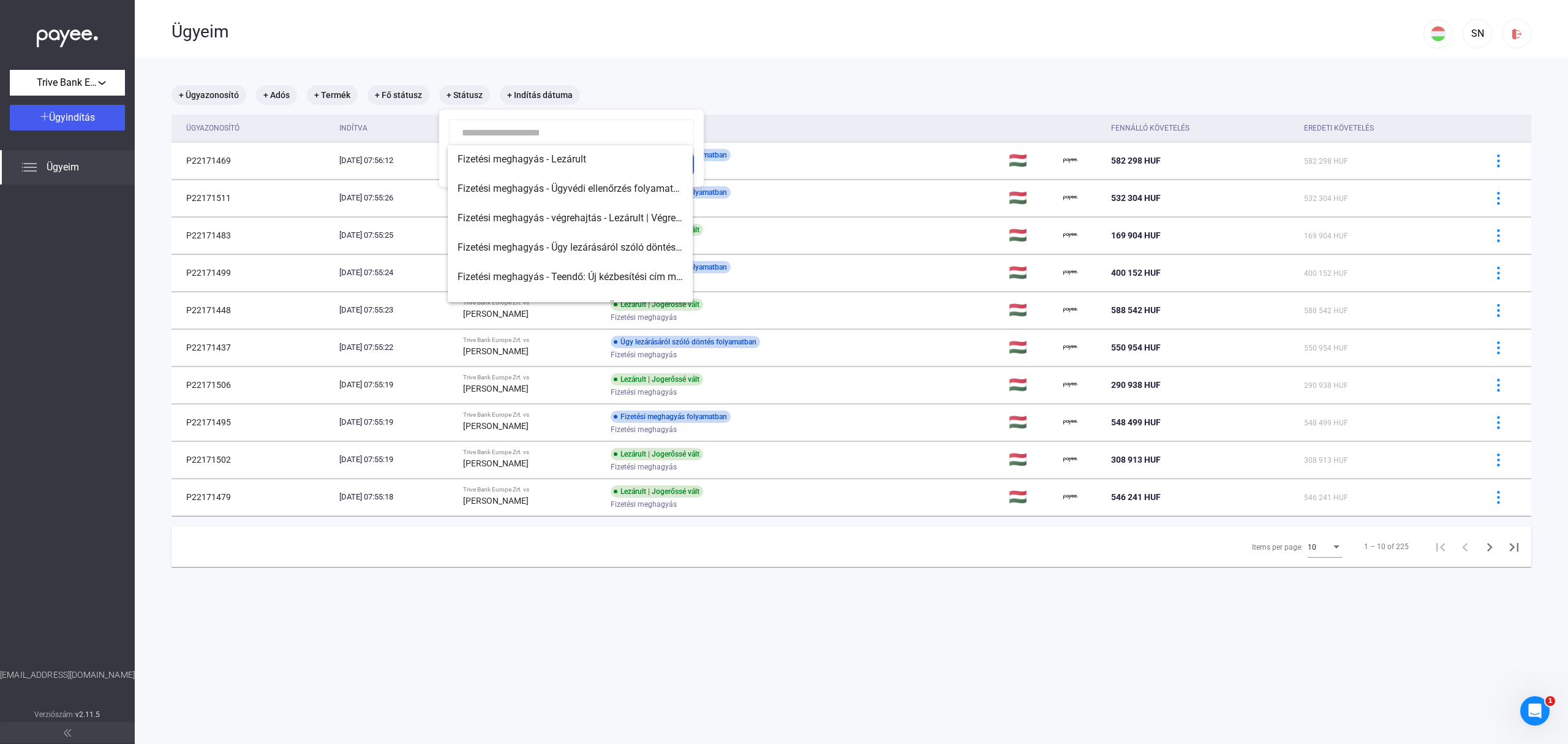
scroll to position [108, 0]
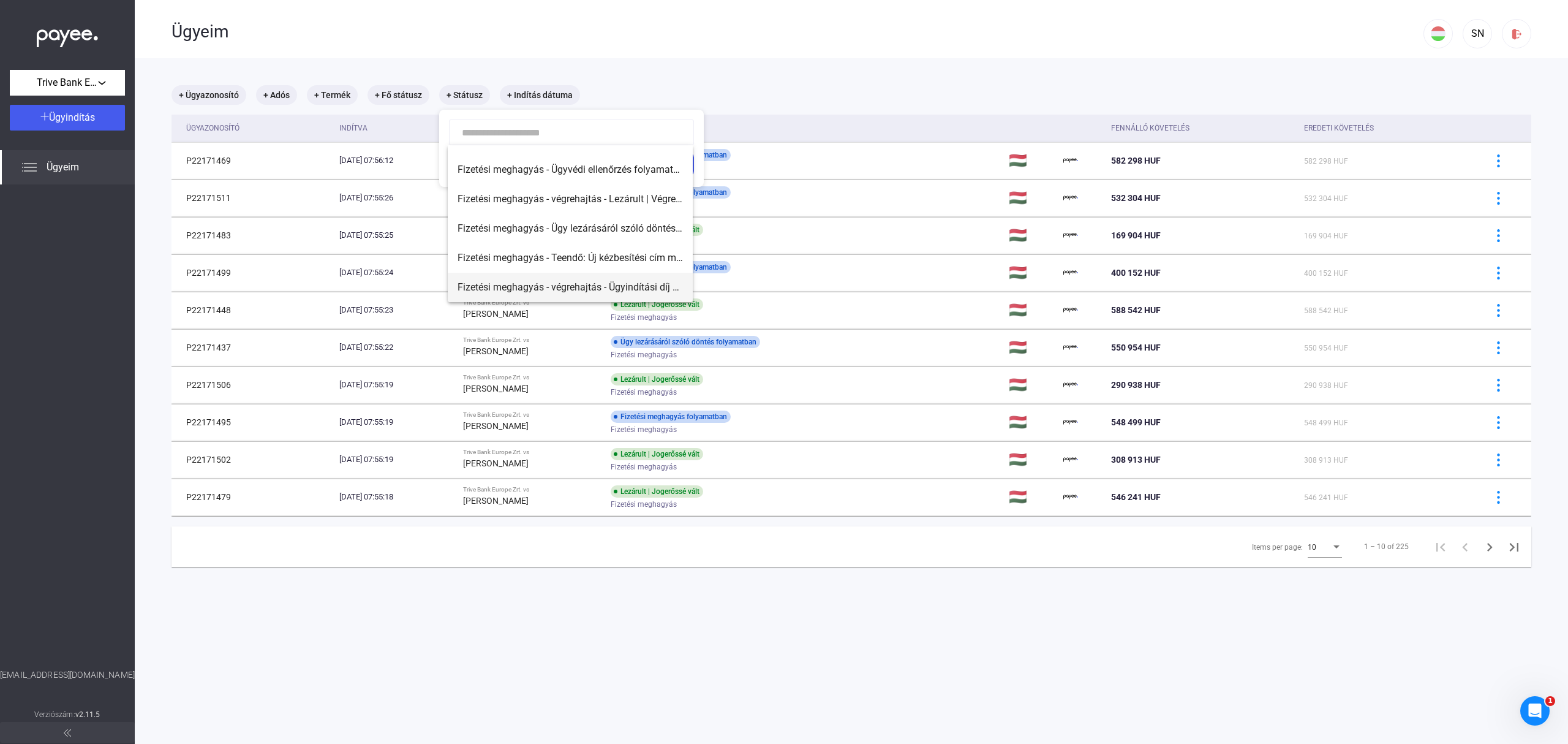
click at [612, 288] on span "Fizetési meghagyás - végrehajtás - Ügyindítási díj befizetésére vár" at bounding box center [570, 286] width 226 height 14
type input "**********"
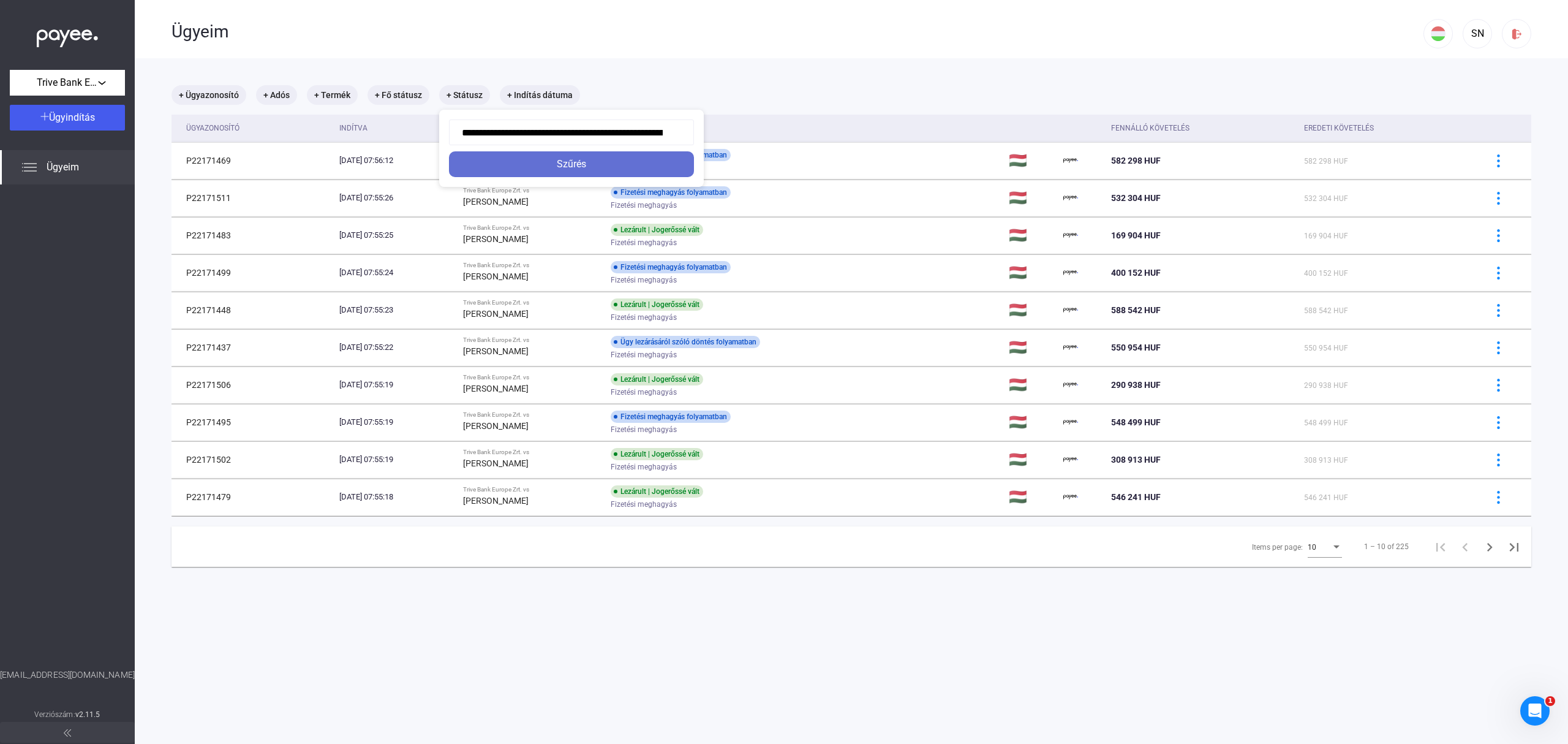
click at [614, 158] on div "Szűrés" at bounding box center [571, 163] width 238 height 14
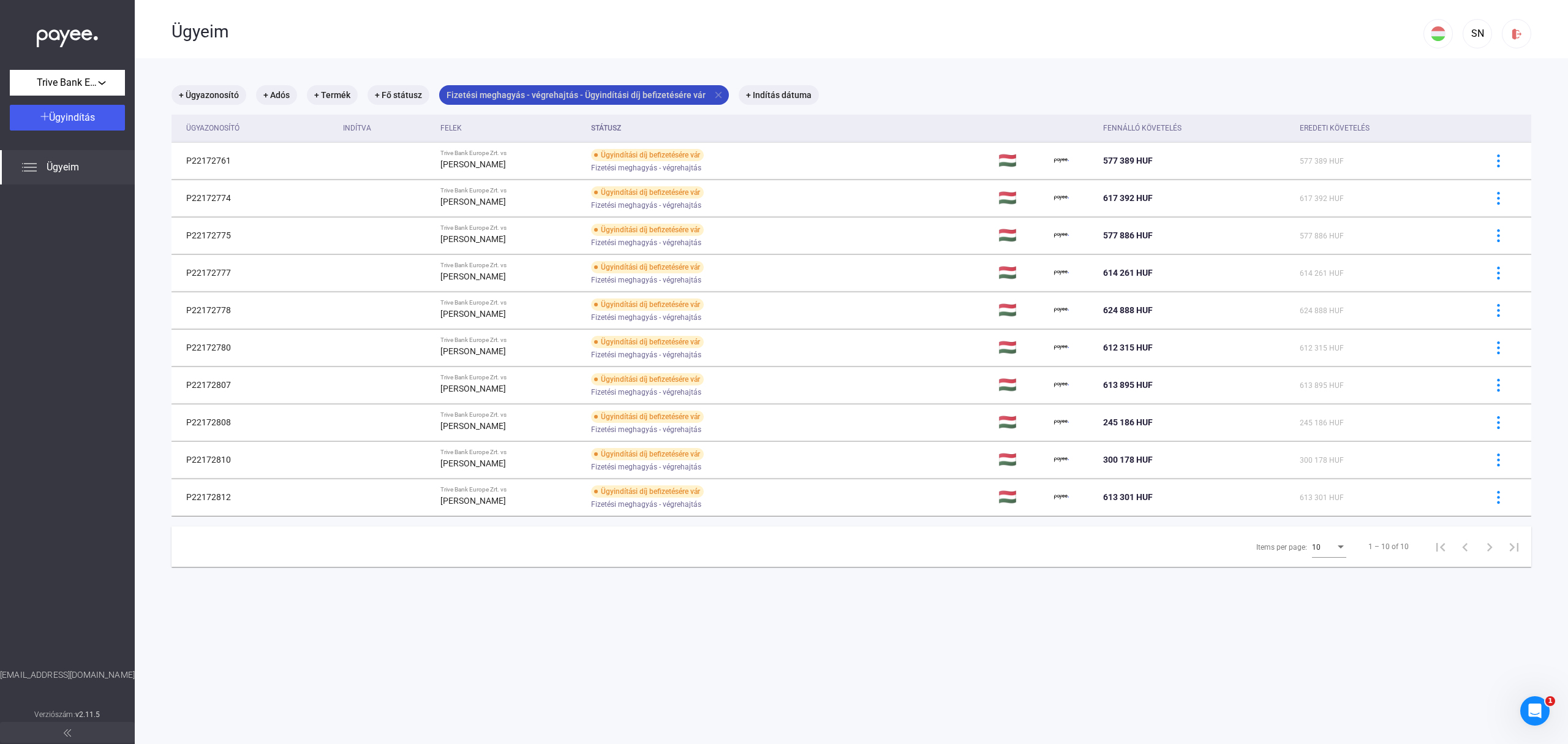
click at [714, 87] on mat-chip "Fizetési meghagyás - végrehajtás - Ügyindítási díj befizetésére vár close" at bounding box center [584, 94] width 290 height 19
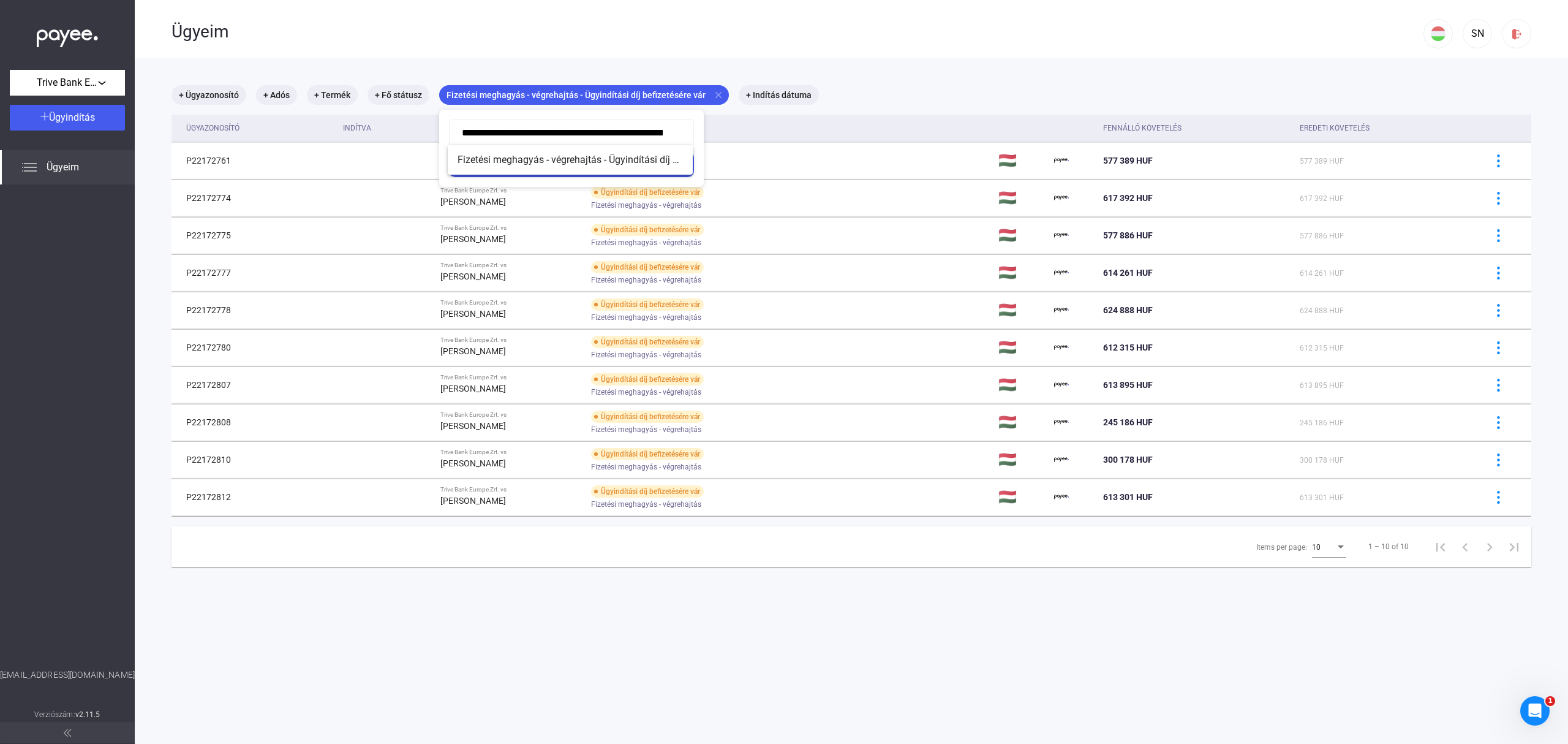
click at [1467, 30] on div at bounding box center [784, 372] width 1568 height 744
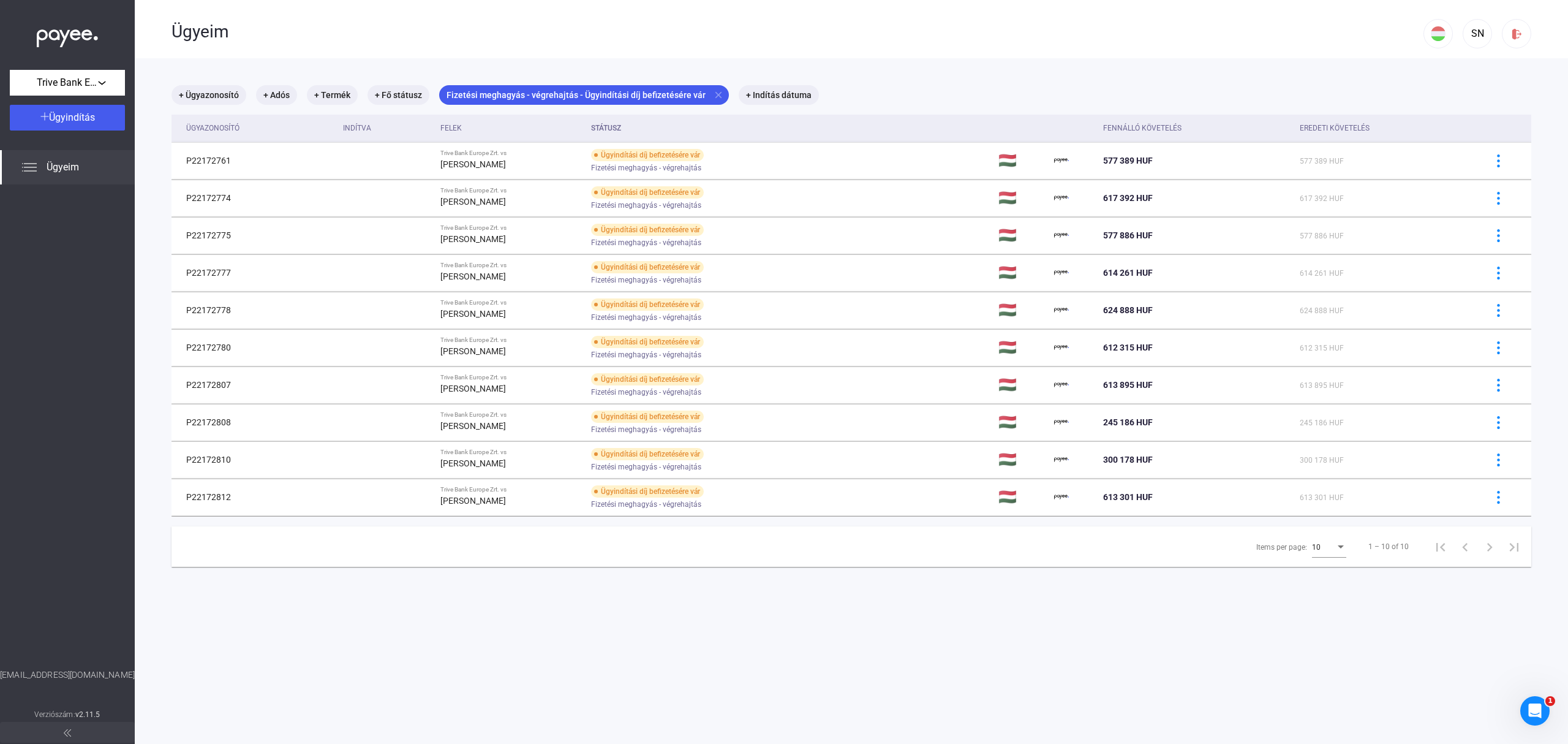
click at [1467, 30] on div "SN" at bounding box center [1477, 33] width 21 height 14
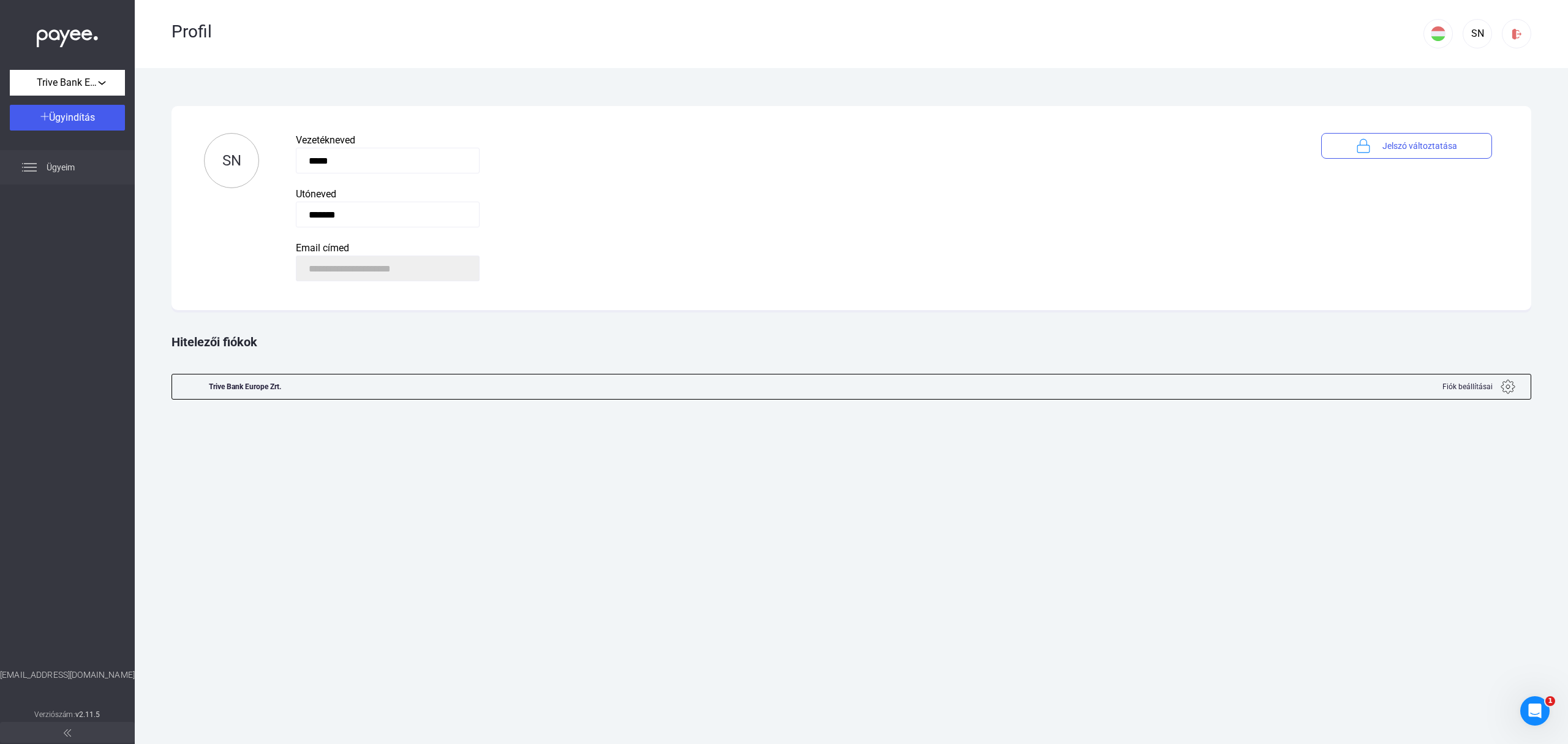
click at [60, 167] on span "Ügyeim" at bounding box center [60, 167] width 28 height 14
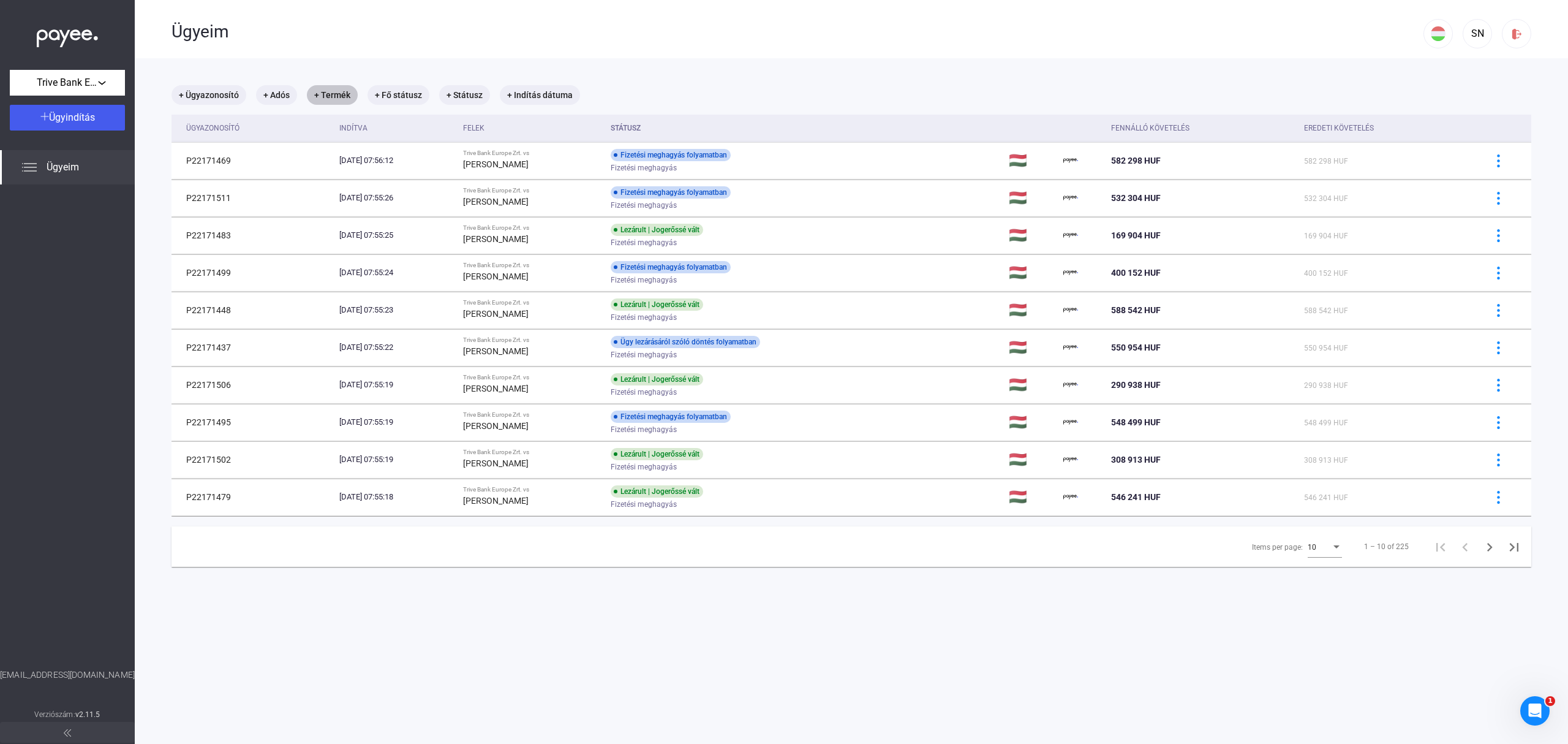
click at [342, 99] on mat-chip "+ Termék" at bounding box center [332, 94] width 51 height 19
click at [396, 136] on span "Válasszon terméket..." at bounding box center [376, 132] width 93 height 12
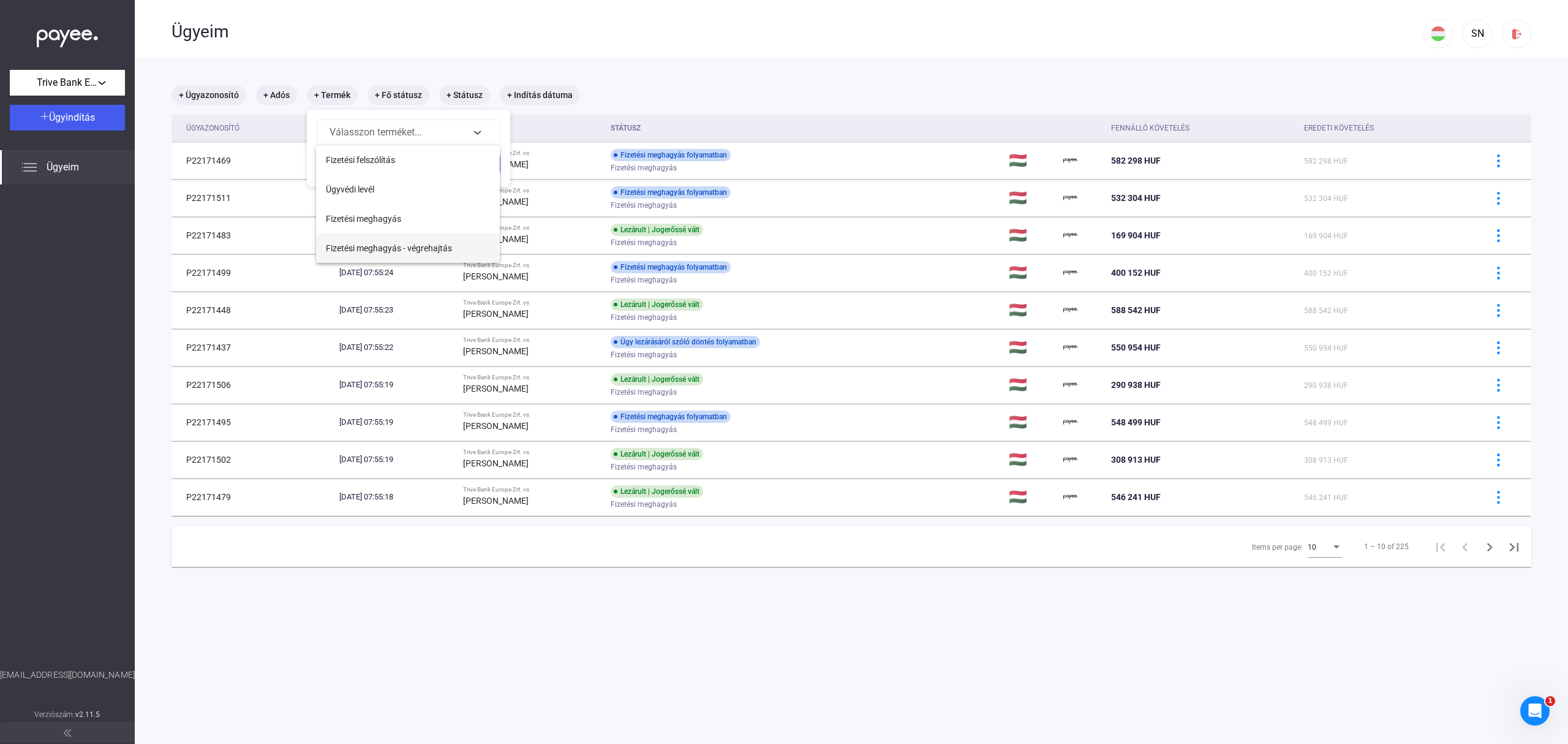
click at [383, 241] on span "Fizetési meghagyás - végrehajtás" at bounding box center [389, 248] width 126 height 14
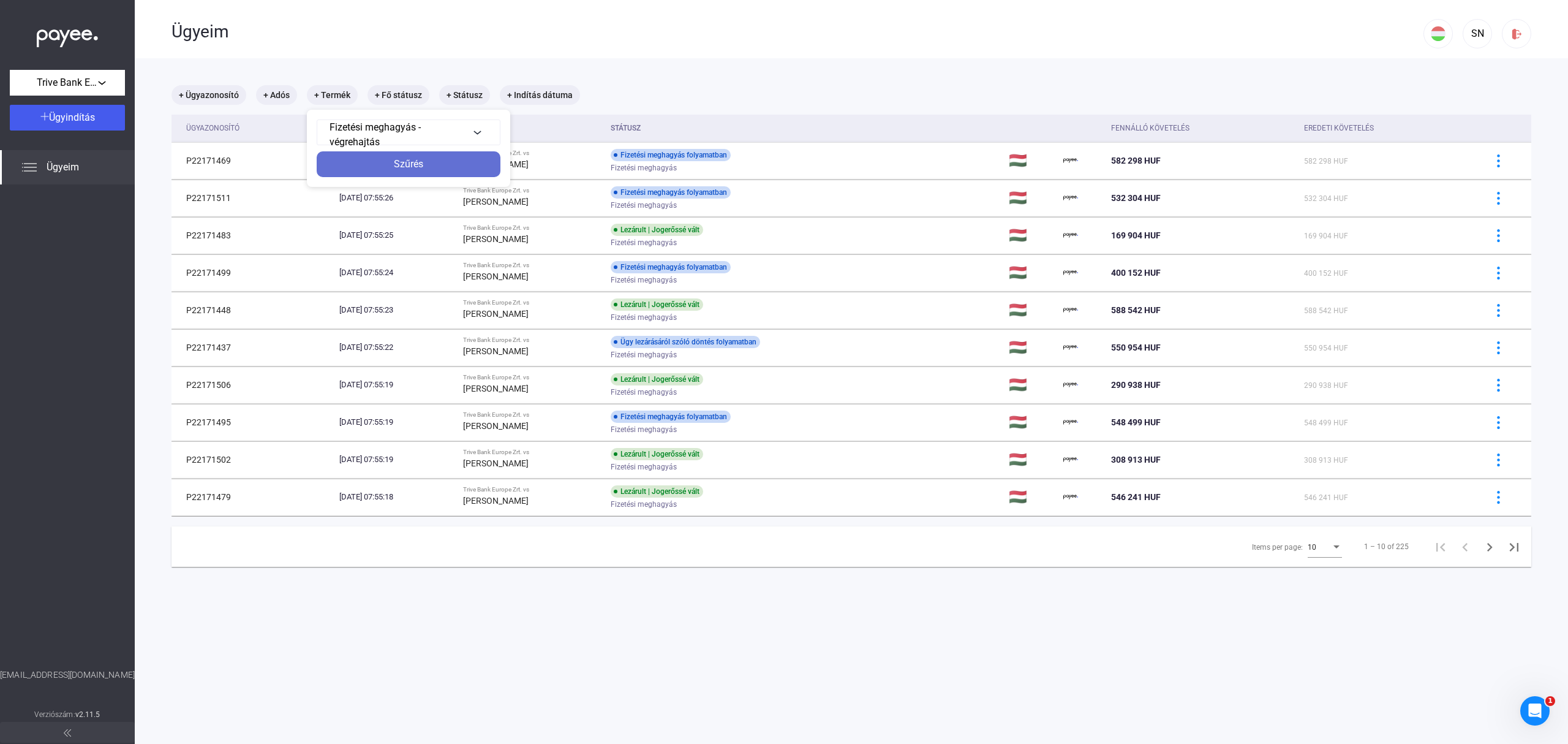
click at [408, 168] on div "Szűrés" at bounding box center [408, 163] width 176 height 14
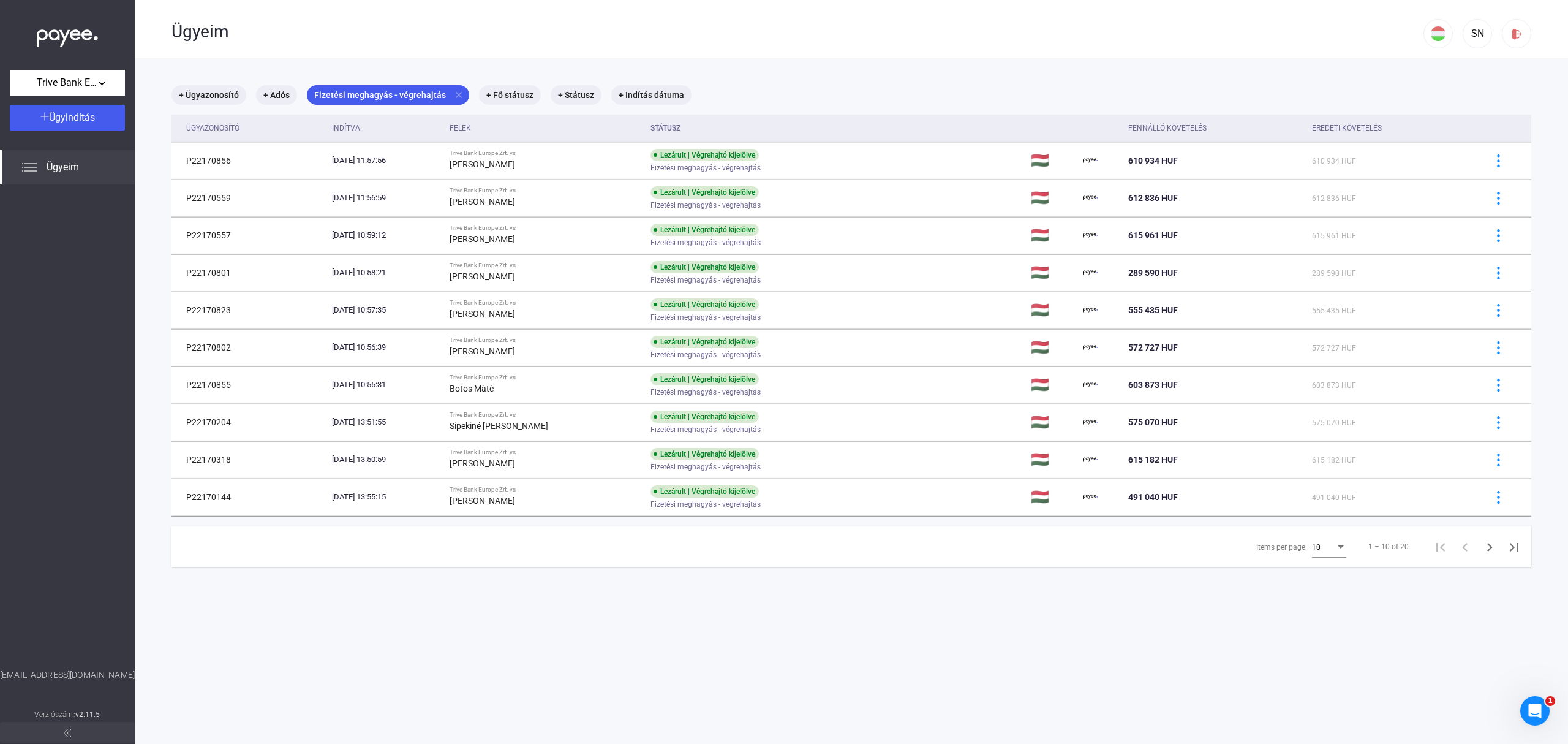
click at [1335, 552] on div "Items per page:" at bounding box center [1341, 547] width 11 height 10
click at [1327, 567] on span "25" at bounding box center [1318, 570] width 35 height 14
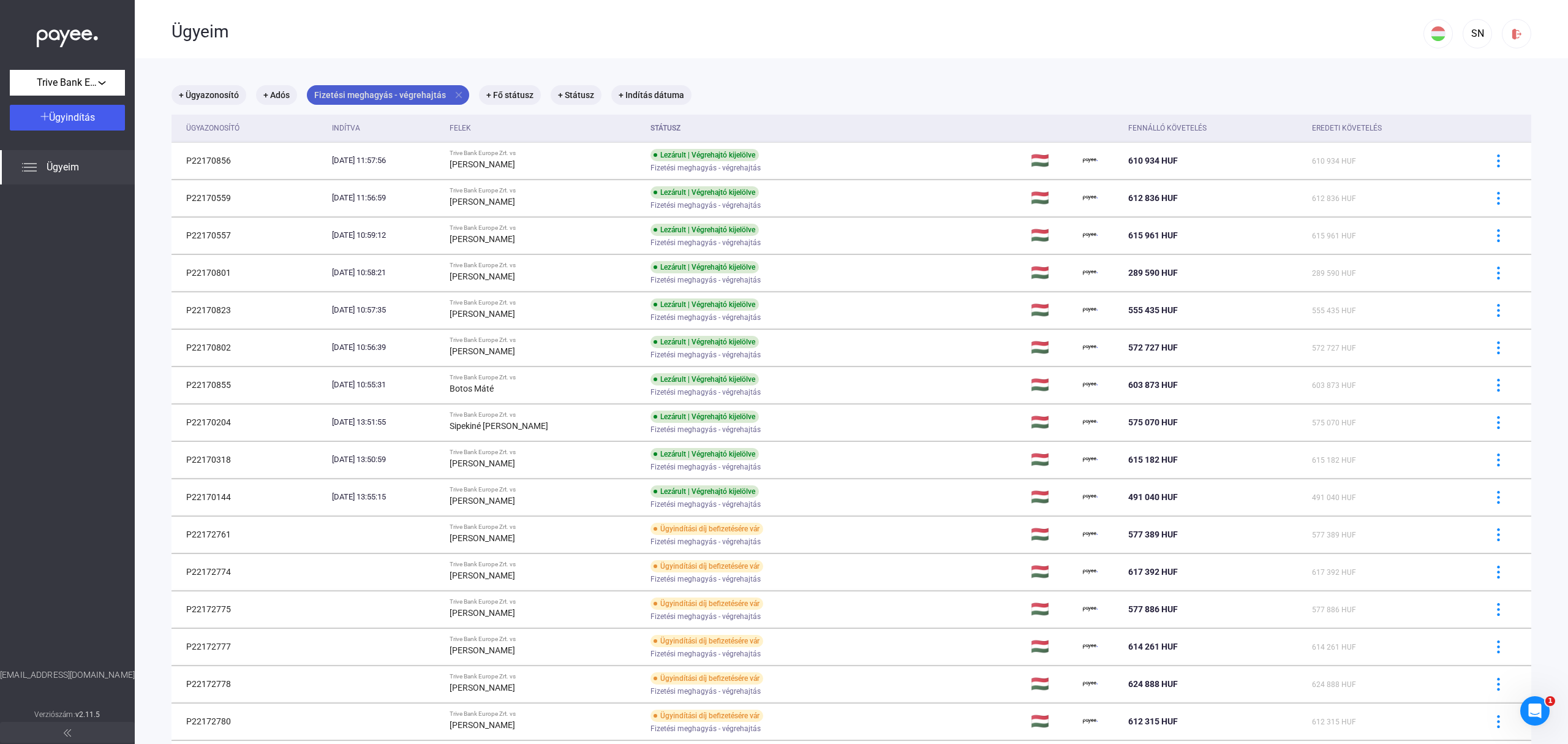
click at [454, 89] on mat-icon "close" at bounding box center [458, 94] width 11 height 11
